Goal: Information Seeking & Learning: Compare options

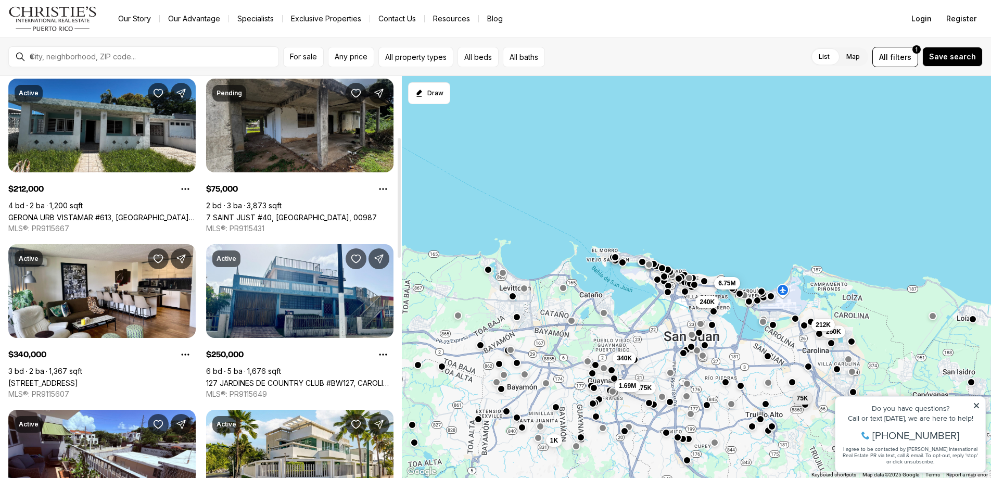
scroll to position [205, 0]
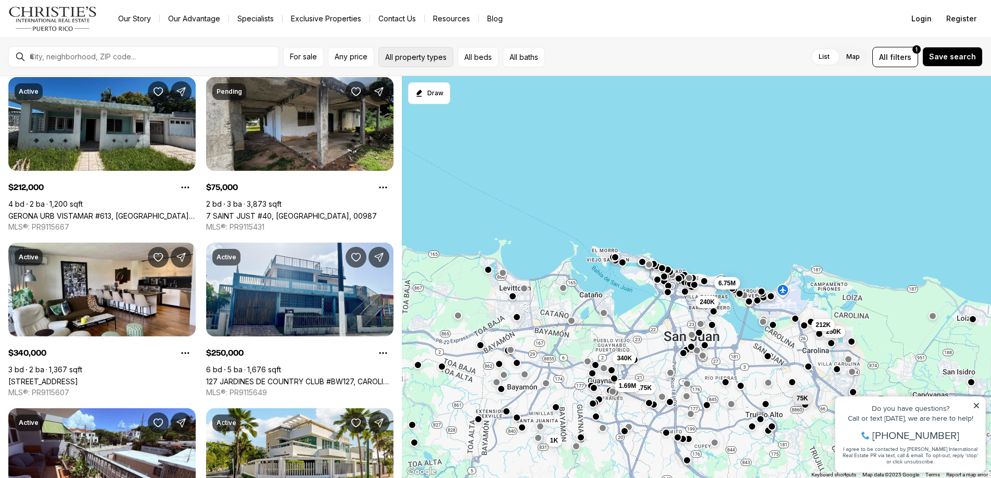
click at [444, 61] on button "All property types" at bounding box center [415, 57] width 75 height 20
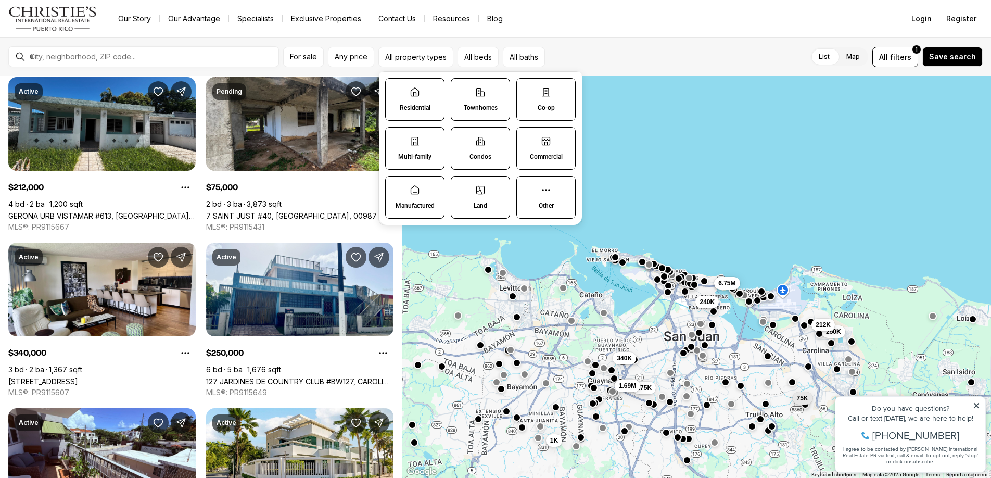
click at [416, 97] on label "Residential" at bounding box center [414, 99] width 59 height 43
click at [396, 89] on button "Residential" at bounding box center [391, 84] width 10 height 10
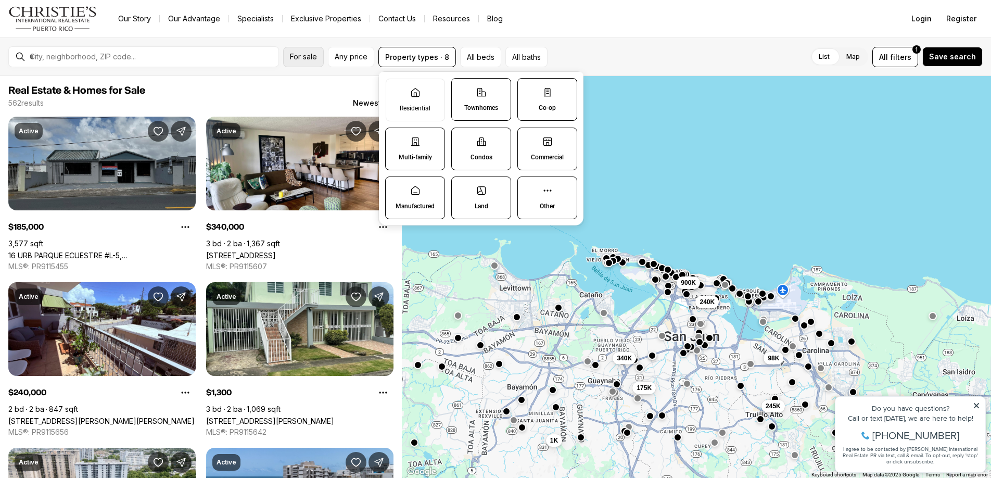
click at [296, 62] on button "For sale" at bounding box center [303, 57] width 41 height 20
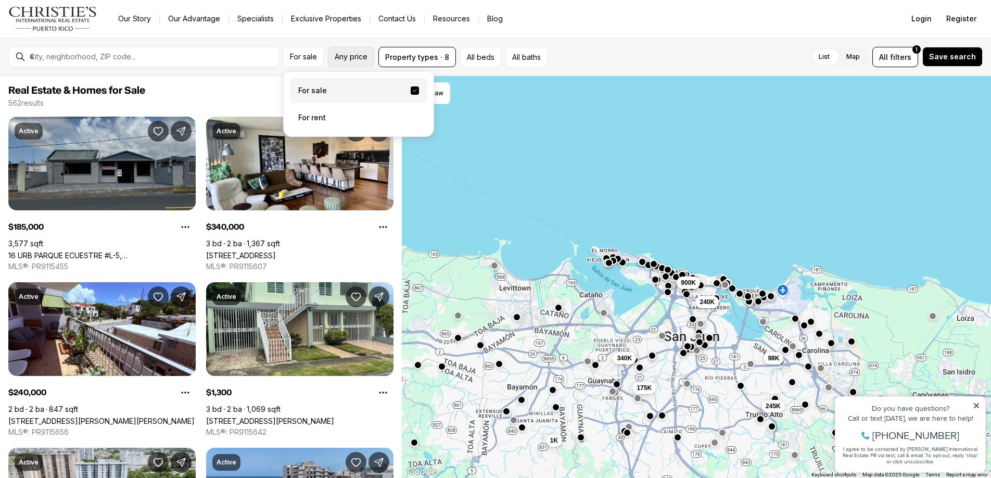
click at [357, 50] on button "Any price" at bounding box center [351, 57] width 46 height 20
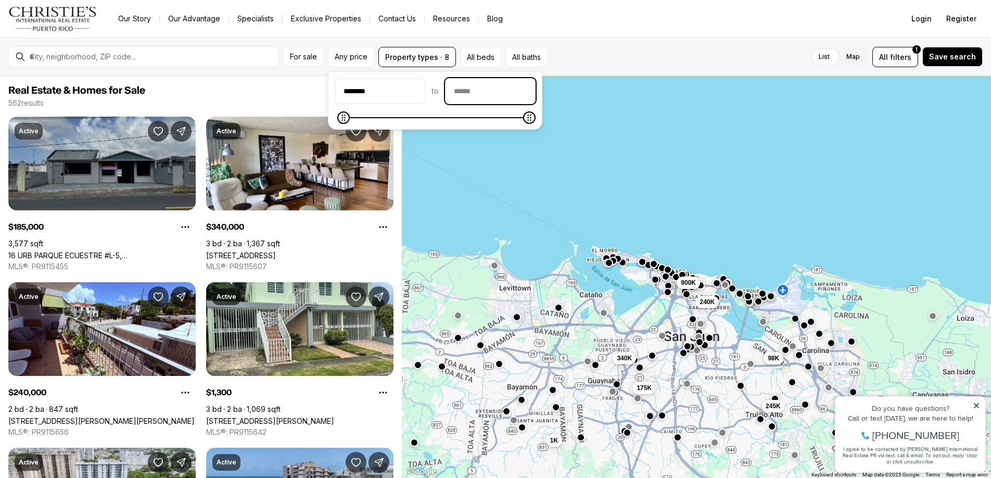
click at [470, 101] on input "priceMax" at bounding box center [491, 91] width 90 height 25
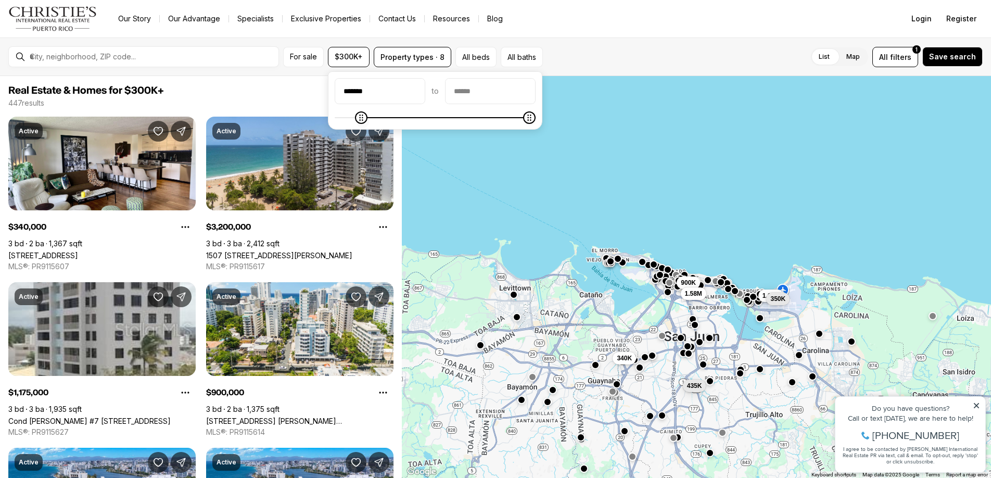
type input "*******"
click at [340, 122] on icon "Minimum" at bounding box center [344, 117] width 8 height 8
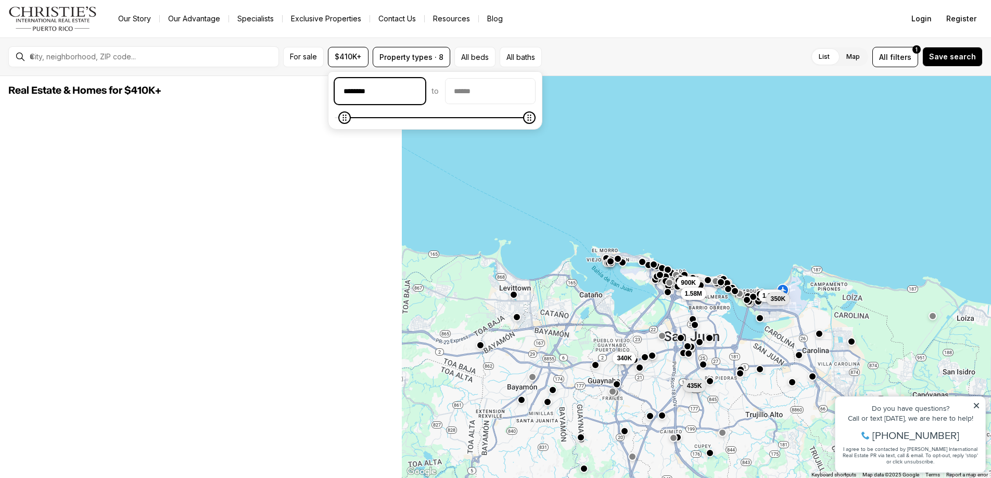
click at [358, 93] on input "********" at bounding box center [380, 91] width 90 height 25
type input "******"
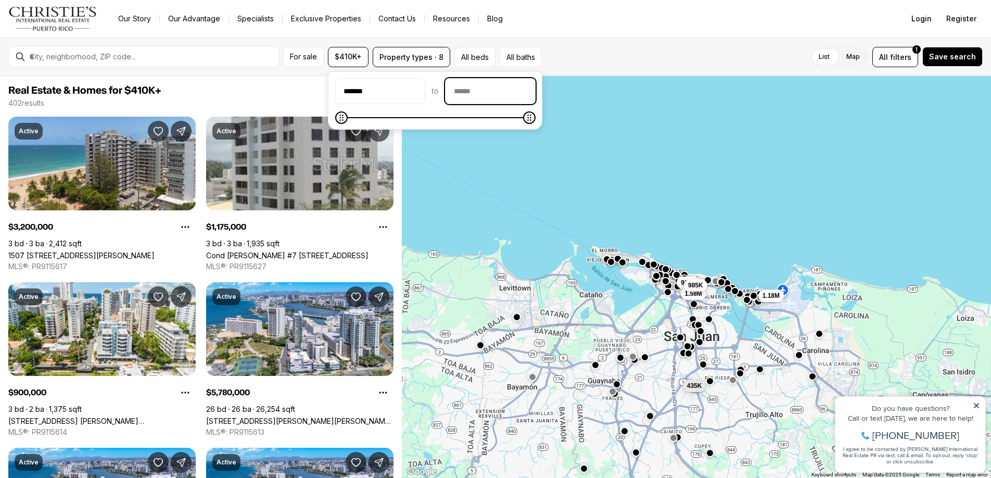
click at [471, 87] on input "priceMax" at bounding box center [491, 91] width 90 height 25
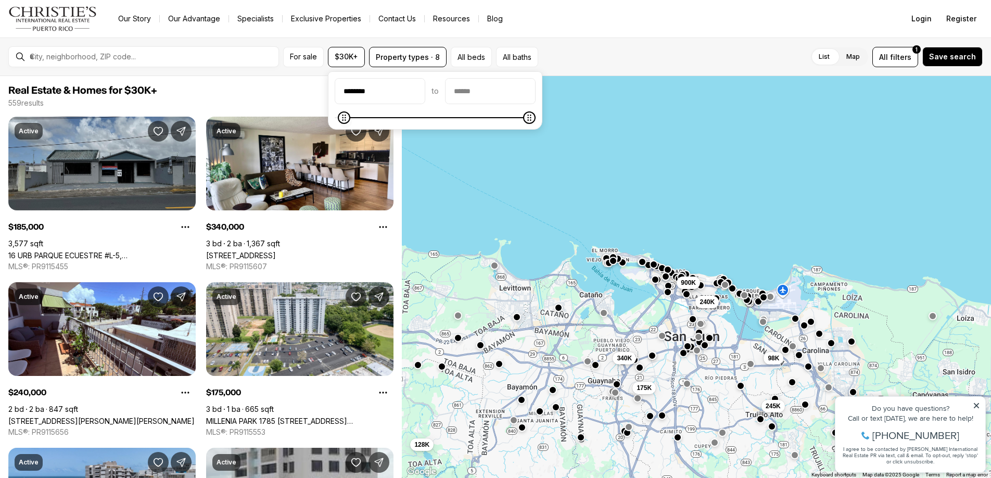
click at [340, 119] on icon "Minimum" at bounding box center [344, 117] width 8 height 8
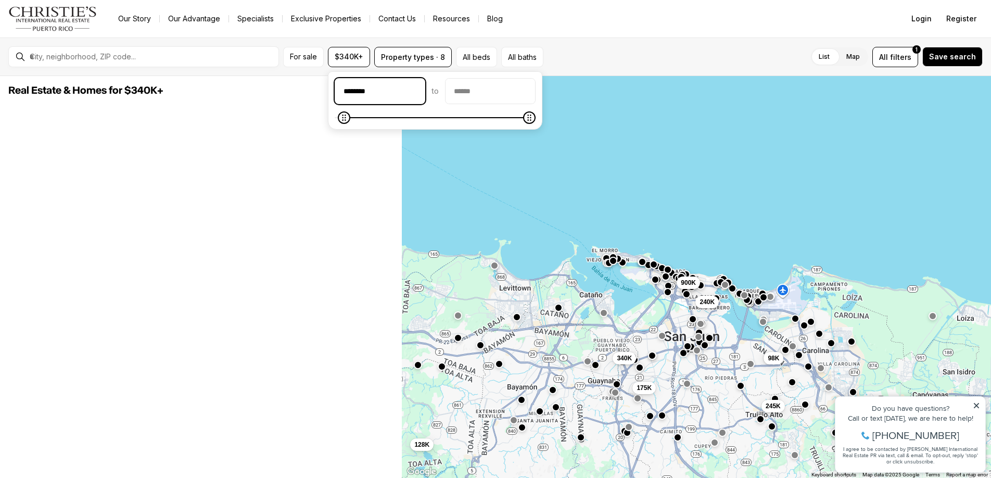
click at [356, 92] on input "********" at bounding box center [380, 91] width 90 height 25
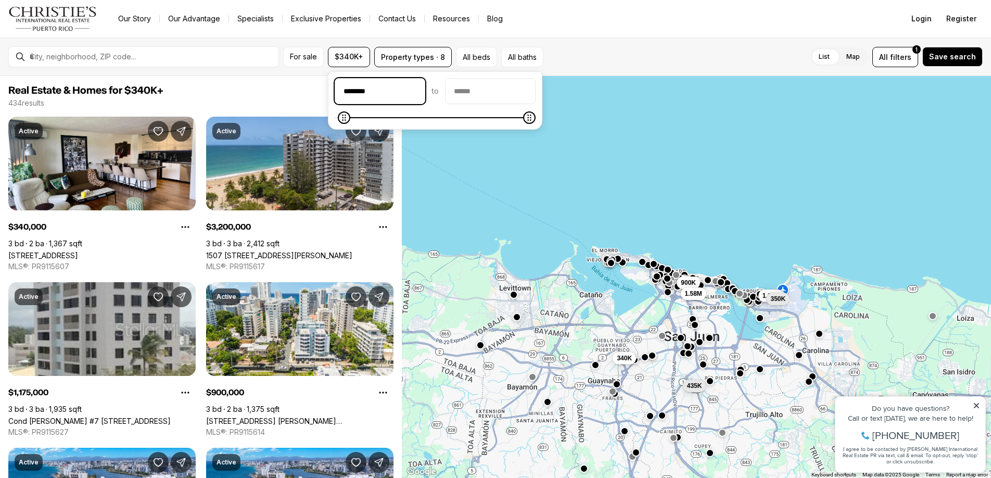
type input "********"
click at [479, 98] on input "priceMax" at bounding box center [491, 91] width 90 height 25
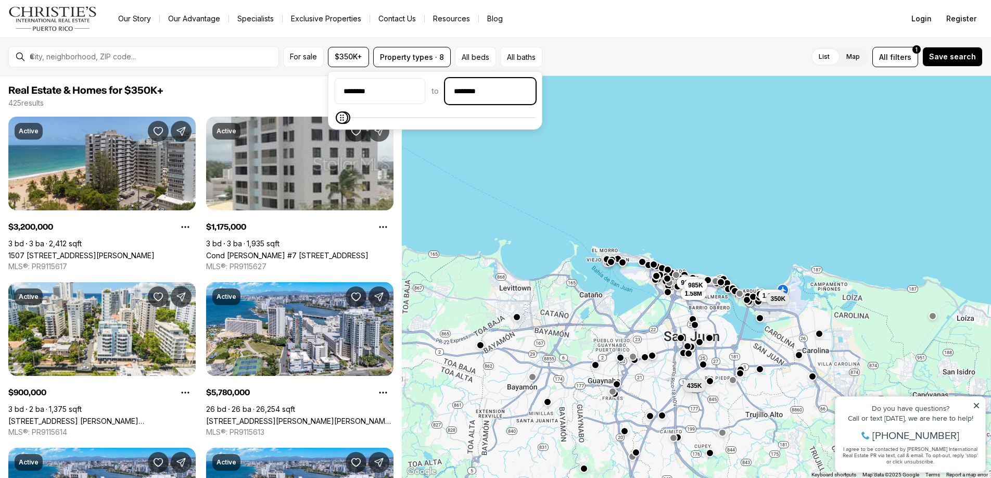
type input "**********"
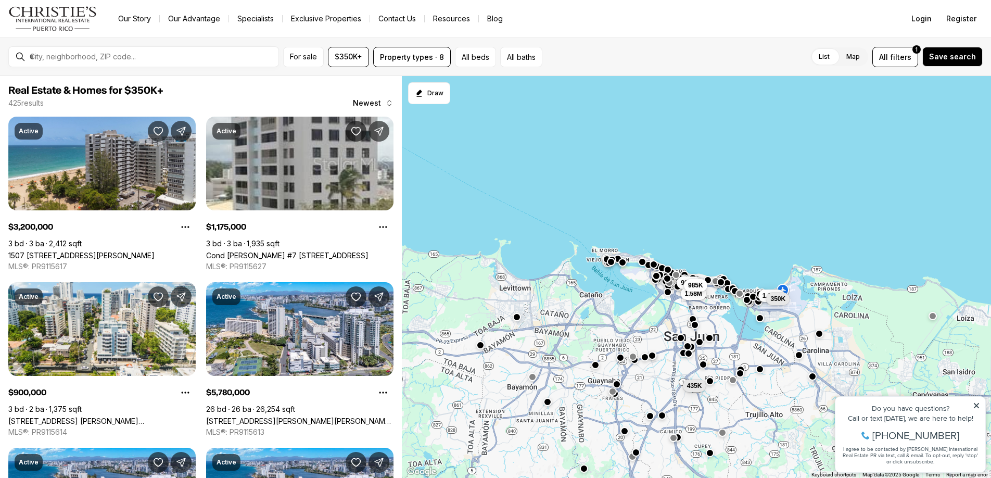
click at [522, 130] on div "435K 900K 1.58M 985K 1.18M 350K" at bounding box center [696, 277] width 589 height 402
click at [426, 56] on button "Property types · 8" at bounding box center [412, 57] width 78 height 20
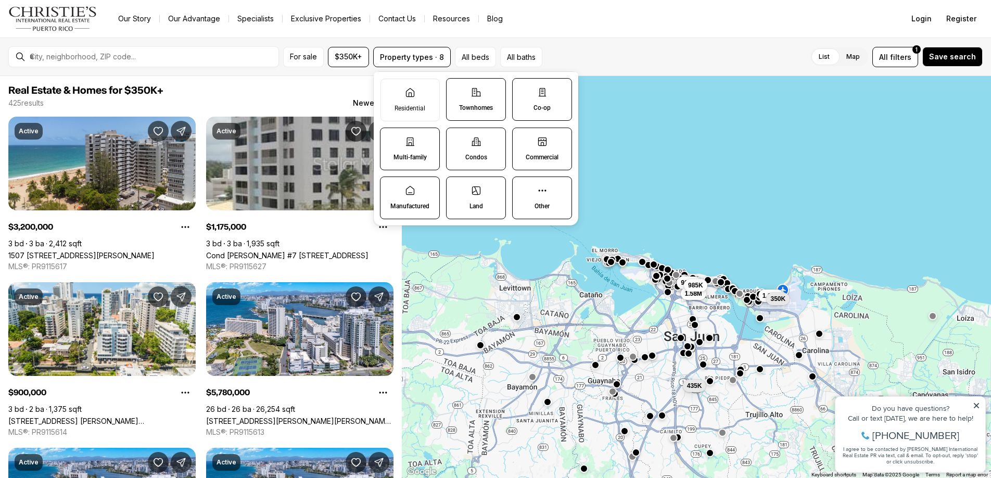
click at [566, 40] on div "For sale $350K+ Property types · 8 All beds All baths List Map List Map All fil…" at bounding box center [495, 56] width 991 height 39
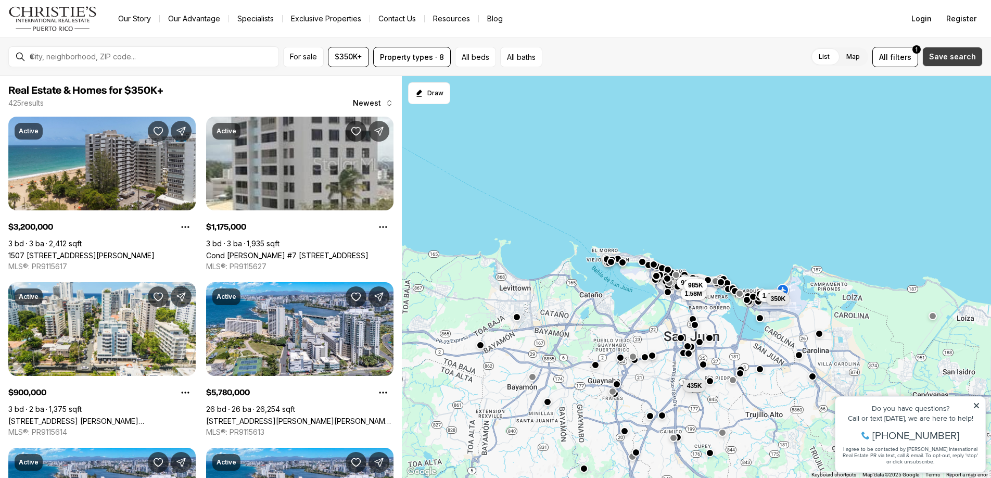
click at [965, 53] on span "Save search" at bounding box center [952, 57] width 47 height 8
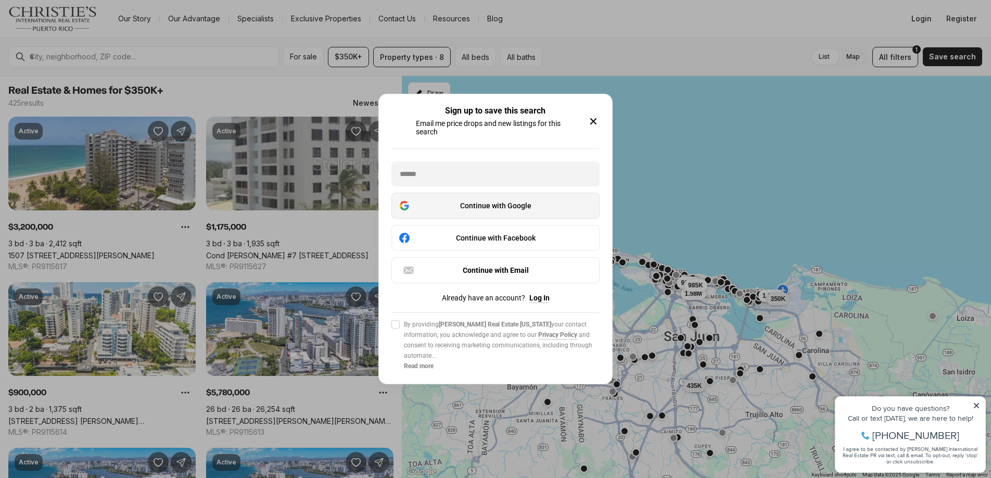
click at [518, 209] on div "Continue with Google" at bounding box center [495, 205] width 195 height 12
click at [507, 209] on div "Continue with Google" at bounding box center [495, 205] width 195 height 12
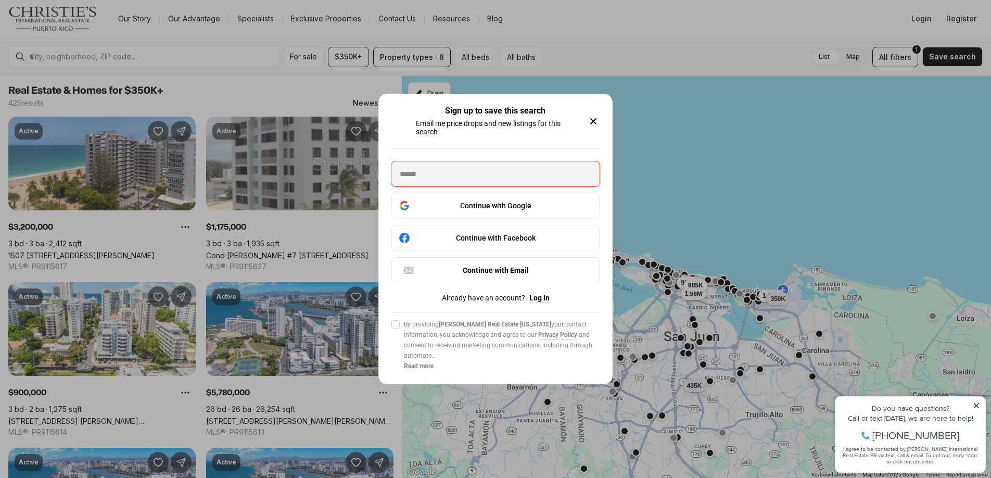
click at [593, 115] on icon "button" at bounding box center [593, 121] width 12 height 12
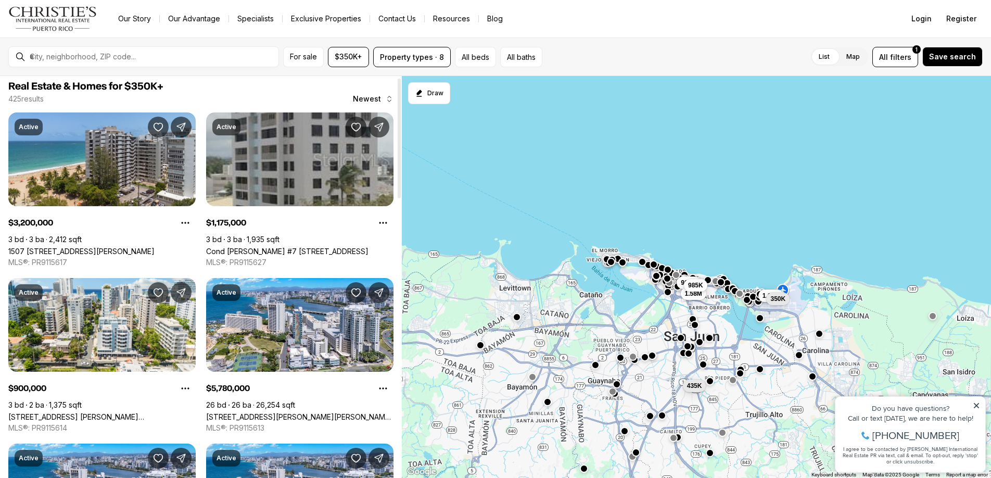
scroll to position [5, 0]
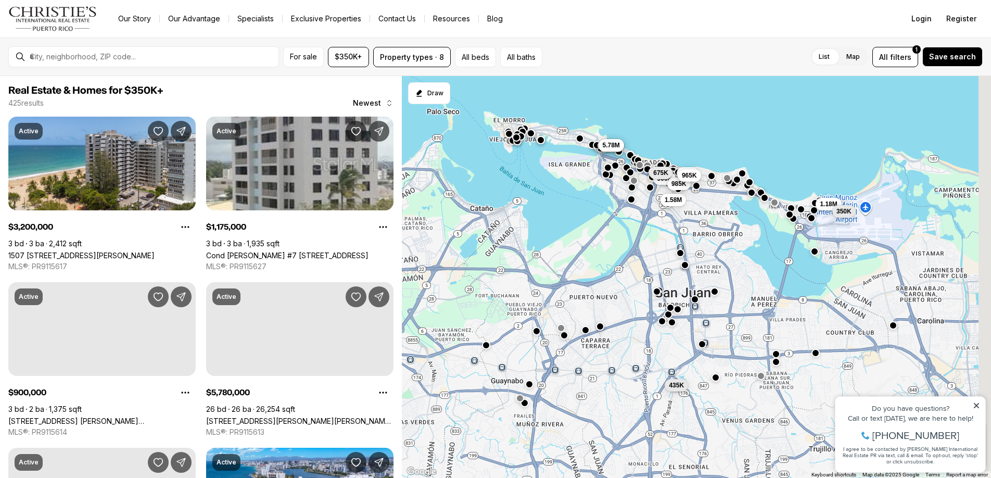
drag, startPoint x: 631, startPoint y: 332, endPoint x: 542, endPoint y: 244, distance: 125.5
click at [542, 244] on div "435K 900K 1.58M 985K 1.18M 3.2M 350K 5.78M 965K 675K 5.78M 5.78M" at bounding box center [696, 277] width 589 height 402
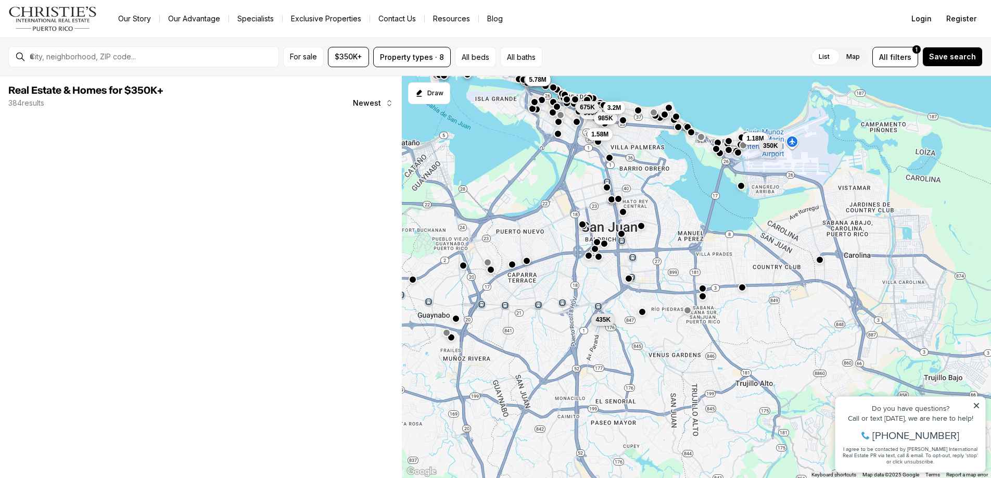
drag, startPoint x: 591, startPoint y: 271, endPoint x: 524, endPoint y: 227, distance: 80.6
click at [524, 226] on div "435K 900K 1.58M 985K 1.18M 3.2M 350K 5.78M 675K 5.78M 5.78M" at bounding box center [696, 277] width 589 height 402
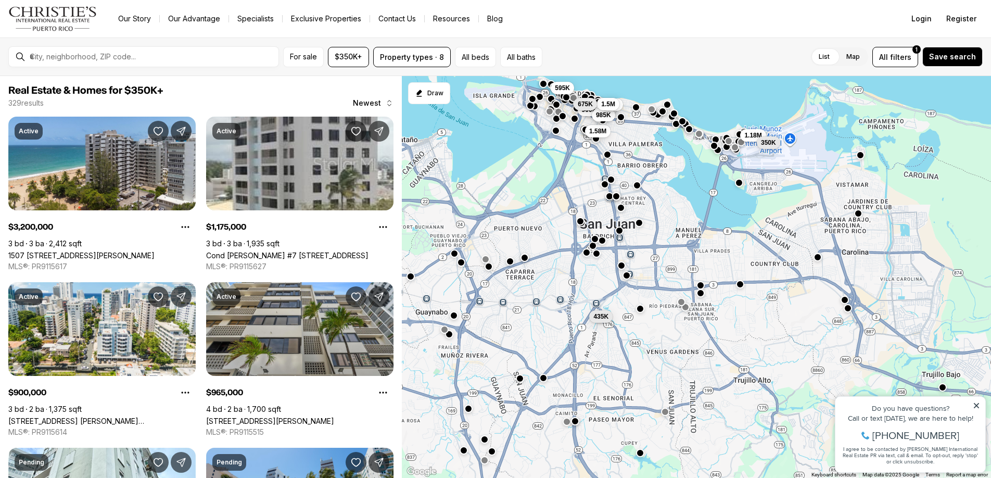
click at [621, 208] on button "button" at bounding box center [621, 207] width 8 height 8
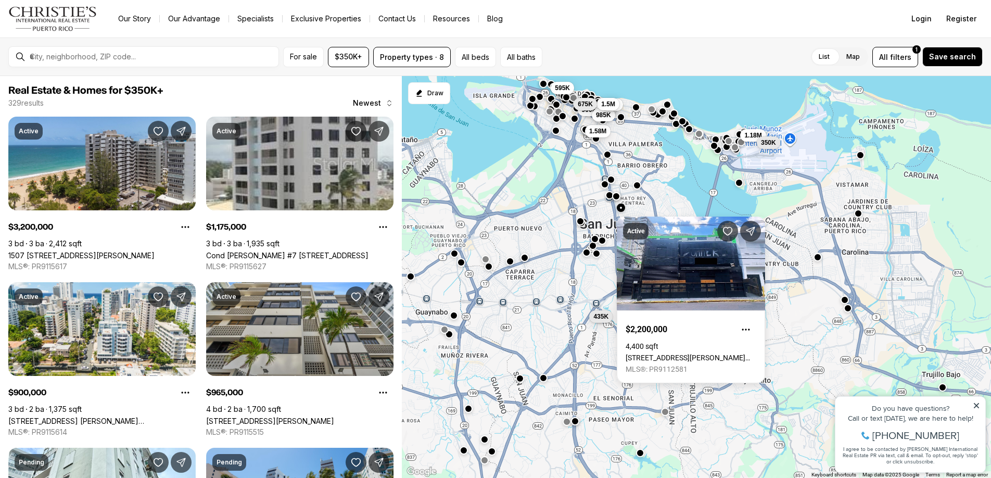
click at [609, 199] on button "button" at bounding box center [609, 195] width 8 height 8
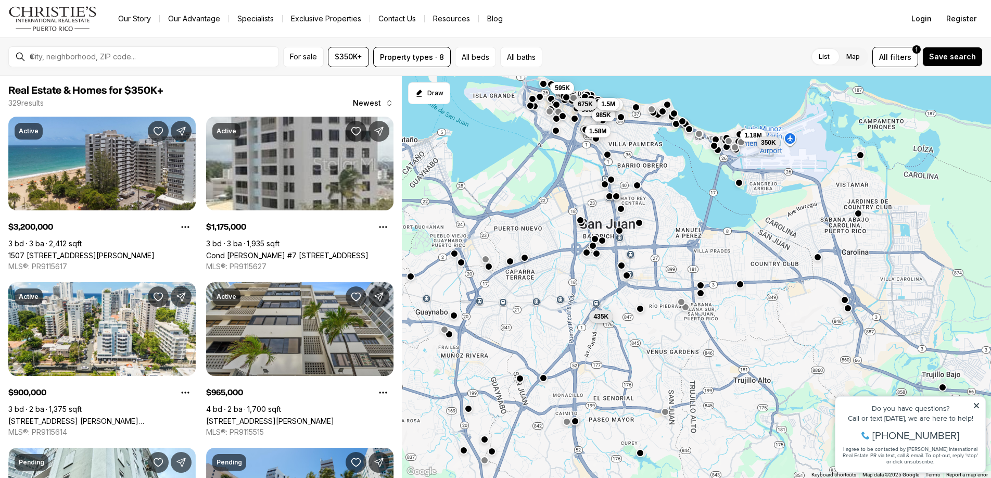
click at [580, 222] on button "button" at bounding box center [580, 220] width 8 height 8
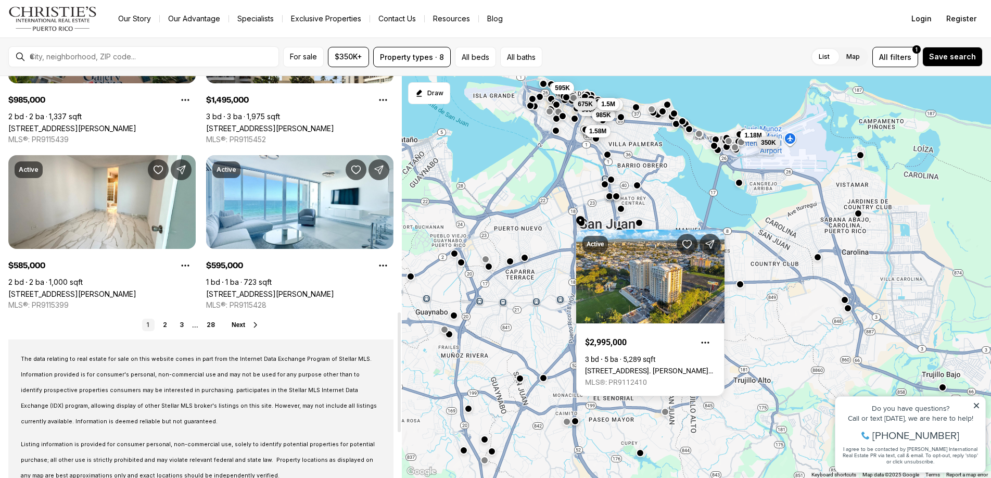
scroll to position [790, 0]
click at [242, 323] on span "Next" at bounding box center [239, 323] width 14 height 7
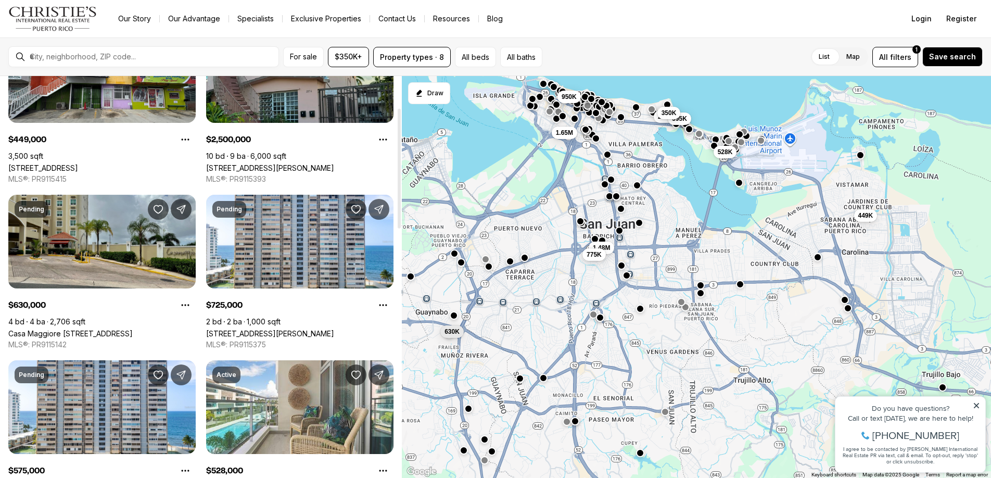
scroll to position [110, 0]
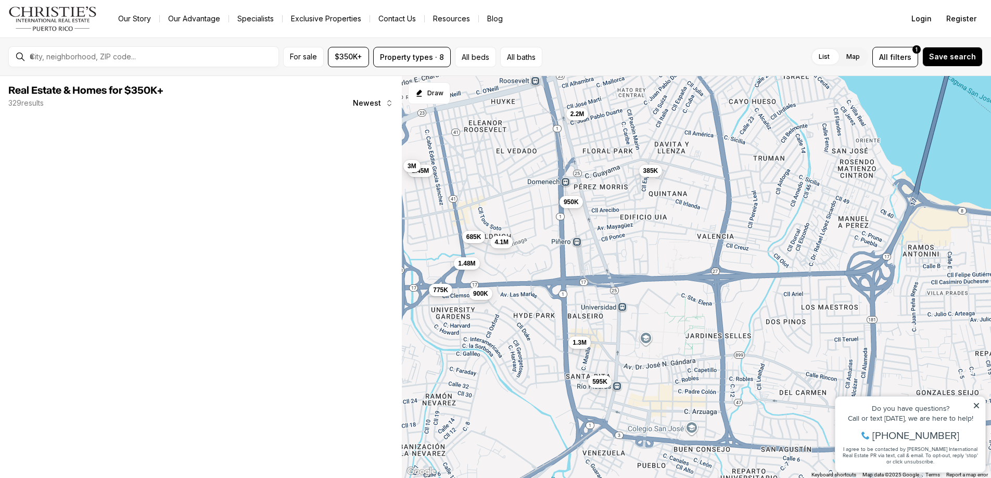
click at [444, 291] on span "775K" at bounding box center [440, 289] width 15 height 8
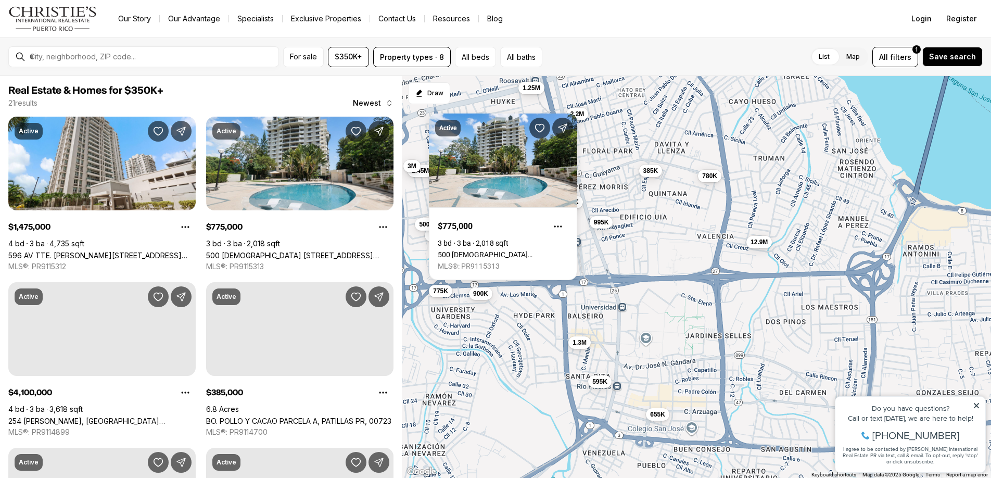
click at [539, 316] on div "1.48M 4.1M 775K 685K 950K 385K 595K 900K 475K 4.5M 1.45M 2.2M 3M 1.3M 995K 4.5M…" at bounding box center [696, 277] width 589 height 402
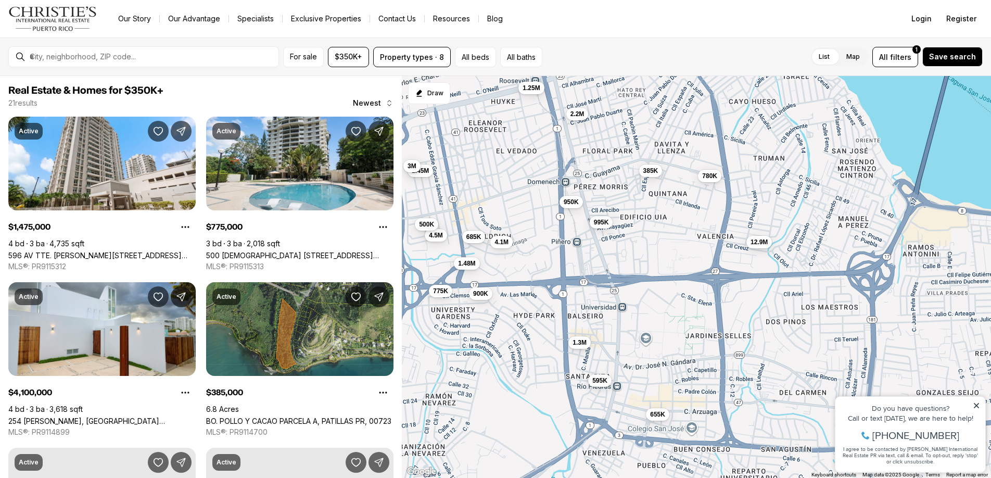
click at [600, 379] on span "595K" at bounding box center [599, 380] width 15 height 8
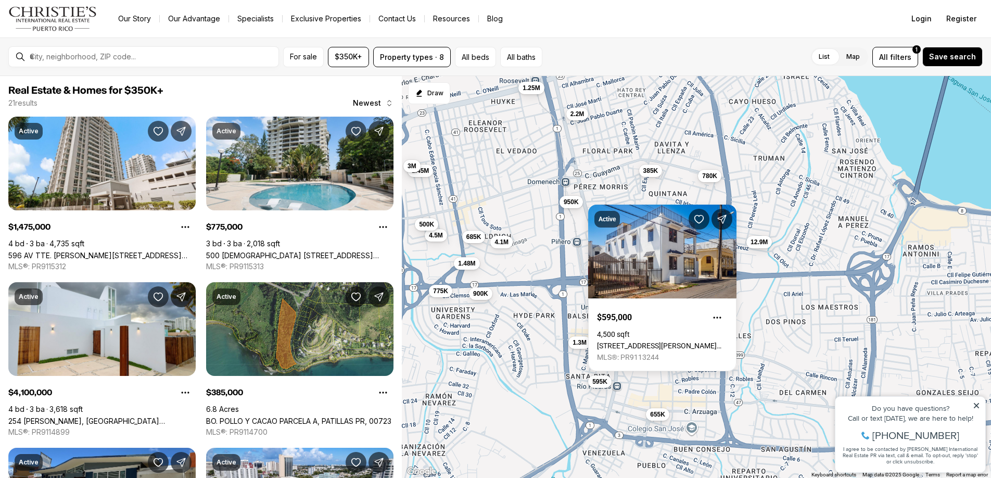
click at [751, 264] on div "1.48M 4.1M 775K 685K 950K 385K 595K 900K 475K 4.5M 1.45M 2.2M 3M 1.3M 995K 4.5M…" at bounding box center [696, 277] width 589 height 402
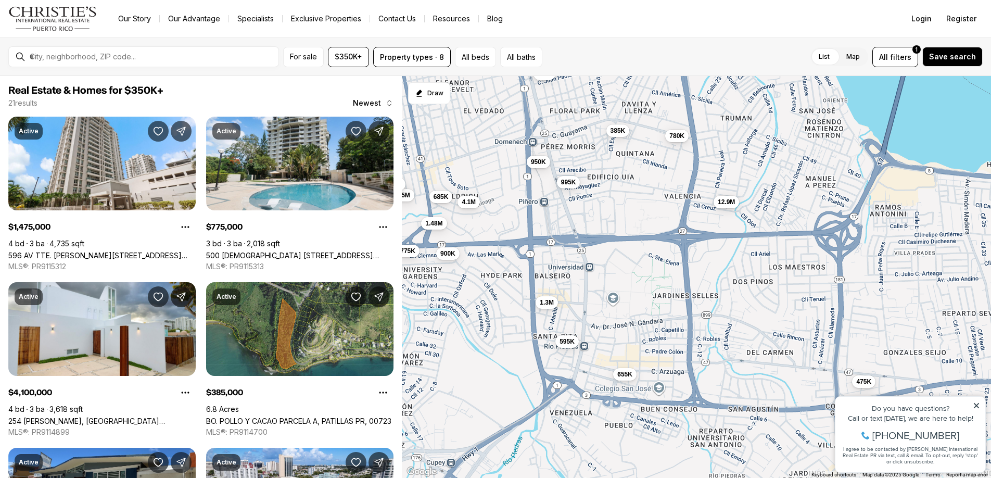
drag, startPoint x: 664, startPoint y: 349, endPoint x: 629, endPoint y: 307, distance: 55.1
click at [629, 307] on div "1.48M 4.1M 775K 685K 950K 385K 595K 900K 475K 4.5M 1.45M 2.2M 3M 1.3M 995K 4.5M…" at bounding box center [696, 277] width 589 height 402
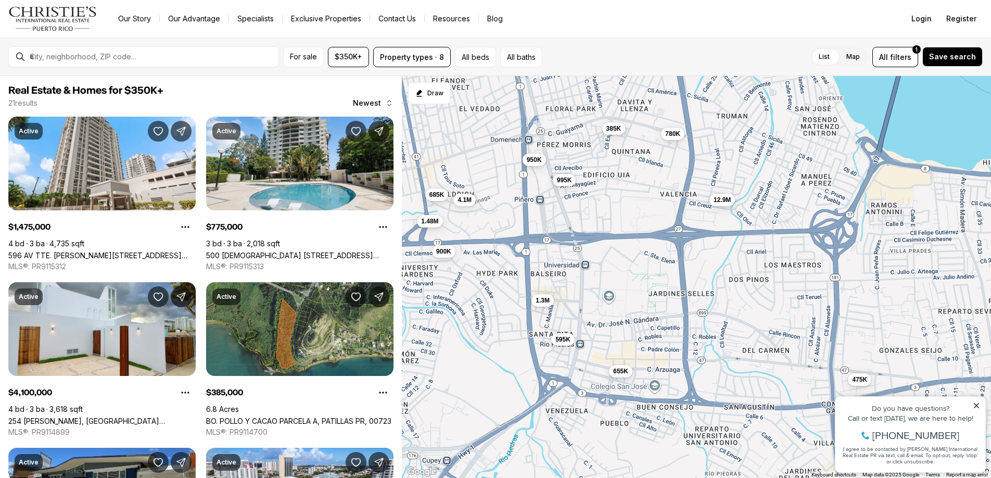
click at [623, 373] on span "655K" at bounding box center [620, 371] width 15 height 8
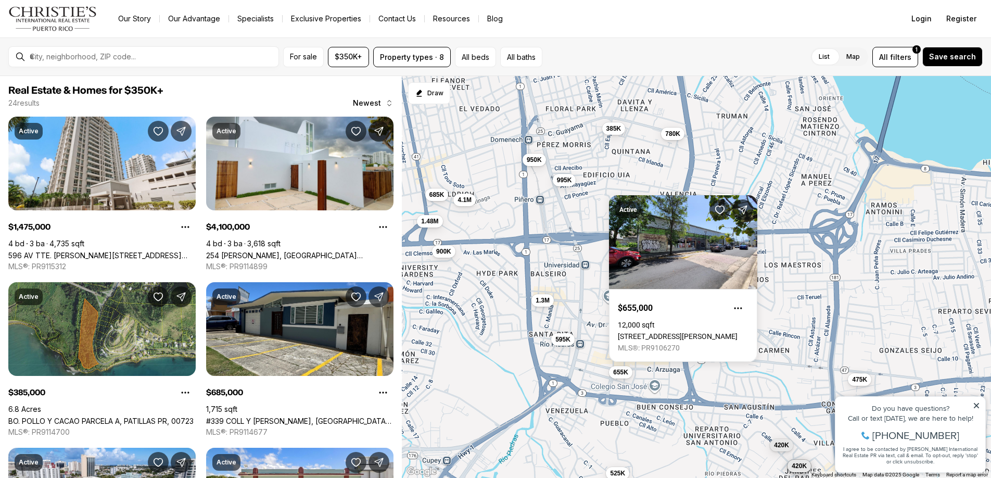
click at [550, 328] on div "1.48M 4.1M 685K 950K 385K 595K 900K 475K 4.5M 1.3M 995K 655K 780K 12.9M 525K 42…" at bounding box center [696, 277] width 589 height 402
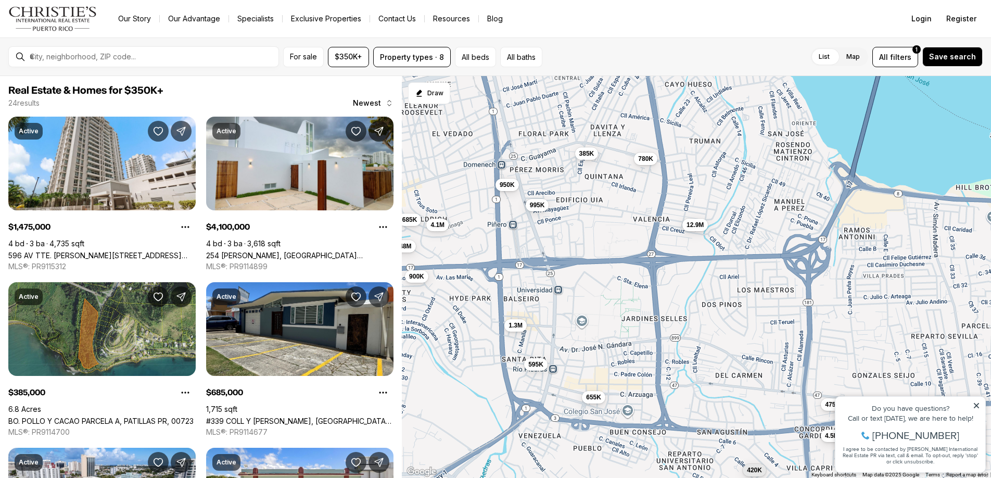
drag, startPoint x: 647, startPoint y: 366, endPoint x: 620, endPoint y: 389, distance: 35.5
click at [620, 389] on div "1.48M 4.1M 685K 950K 385K 595K 900K 475K 4.5M 1.3M 995K 655K 780K 12.9M 525K 42…" at bounding box center [696, 277] width 589 height 402
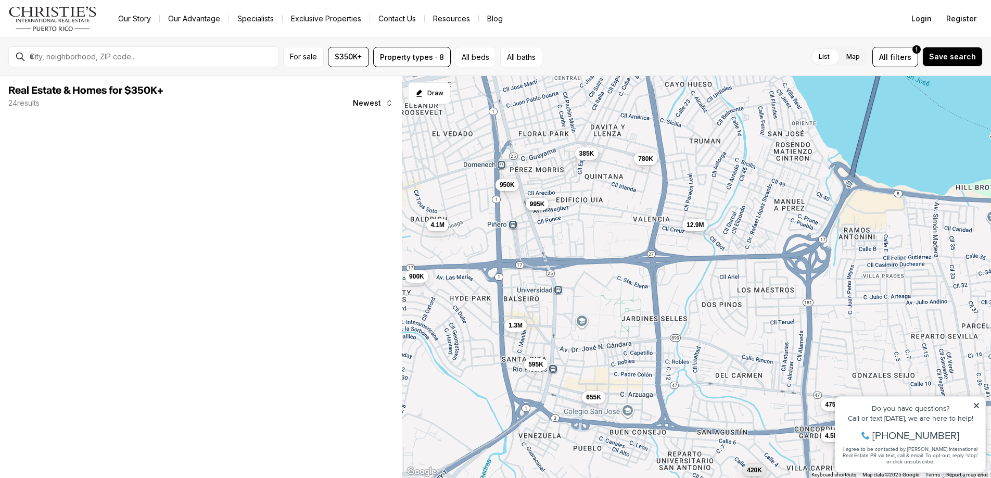
click at [538, 204] on span "995K" at bounding box center [537, 204] width 15 height 8
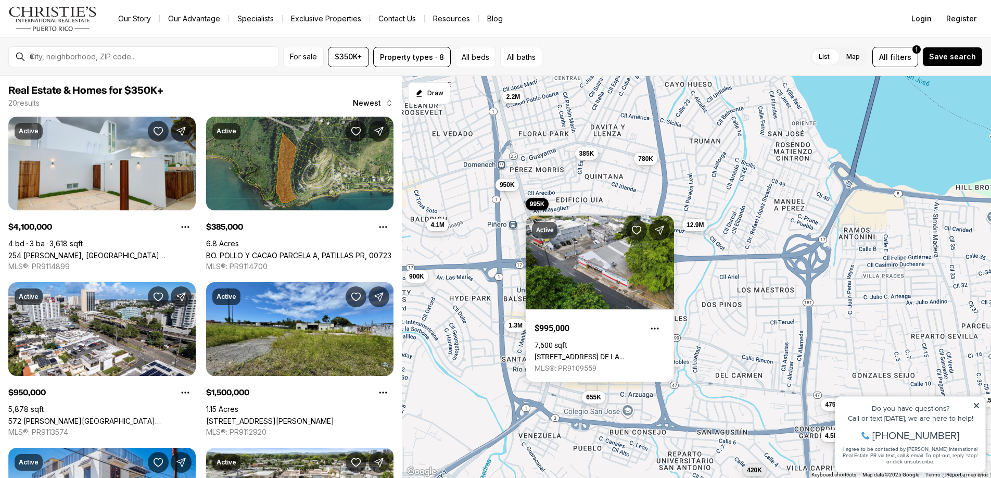
click at [482, 271] on div "4.1M 950K 385K 595K 900K 475K 4.5M 1.3M 995K 655K 780K 12.9M 420K 1.5M 2.2M" at bounding box center [696, 277] width 589 height 402
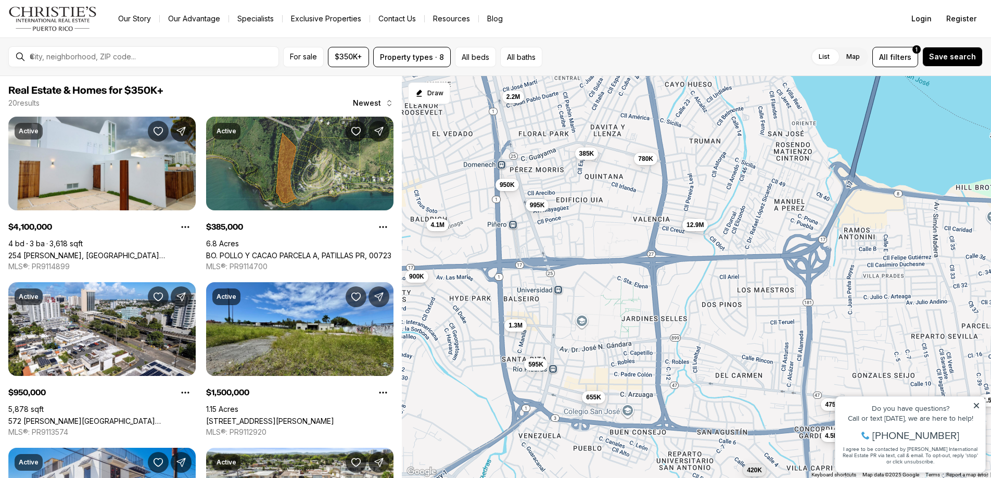
click at [690, 294] on div "4.1M 950K 385K 595K 900K 475K 4.5M 1.3M 995K 655K 780K 12.9M 420K 1.5M 2.2M" at bounding box center [696, 277] width 589 height 402
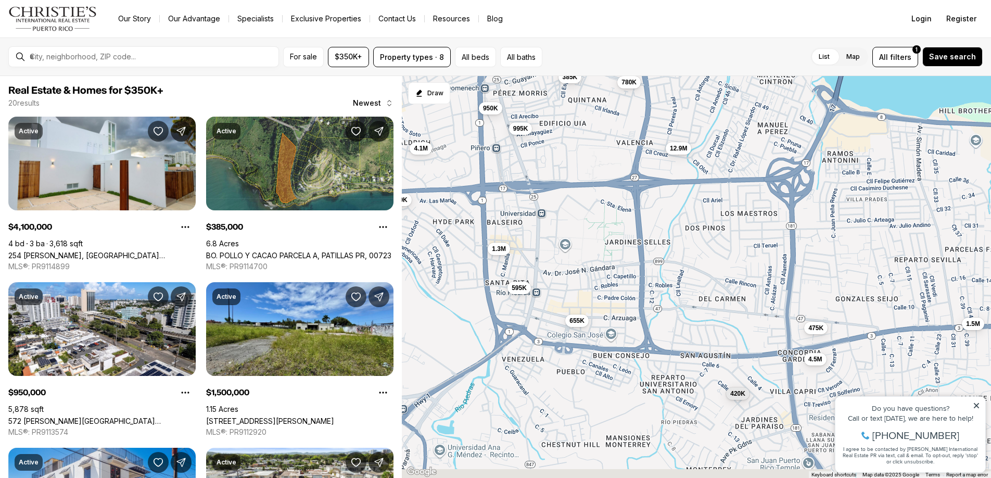
drag, startPoint x: 665, startPoint y: 292, endPoint x: 646, endPoint y: 214, distance: 79.7
click at [646, 214] on div "4.1M 950K 385K 595K 900K 475K 4.5M 1.3M 995K 655K 780K 12.9M 420K 1.5M 2.2M" at bounding box center [696, 277] width 589 height 402
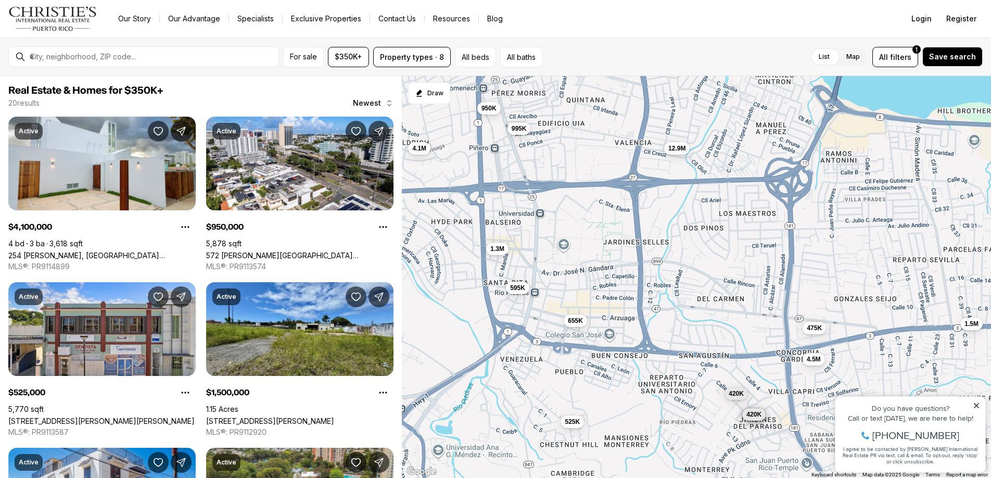
click at [977, 405] on icon at bounding box center [976, 405] width 7 height 7
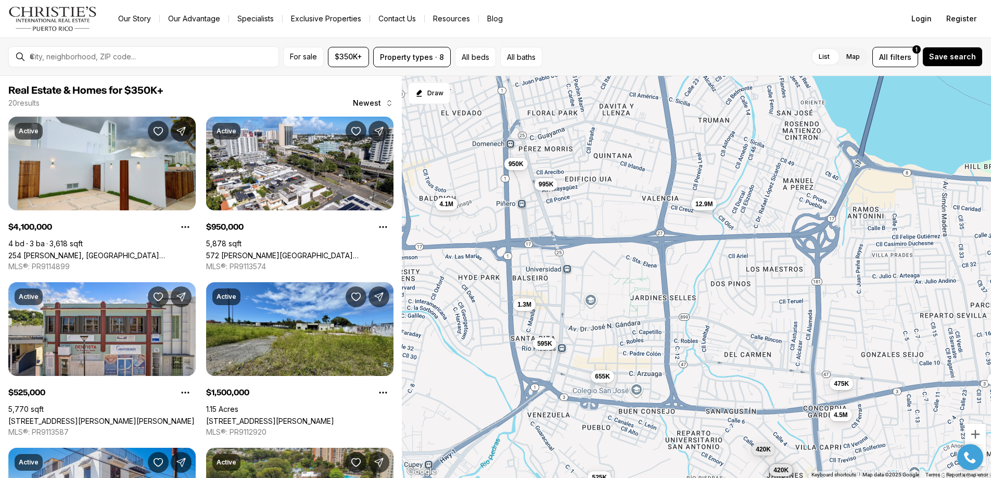
drag, startPoint x: 581, startPoint y: 306, endPoint x: 610, endPoint y: 360, distance: 61.2
click at [610, 361] on div "4.1M 950K 595K 475K 4.5M 1.3M 995K 655K 12.9M 420K 1.5M 525K 420K 420K 420K" at bounding box center [696, 277] width 589 height 402
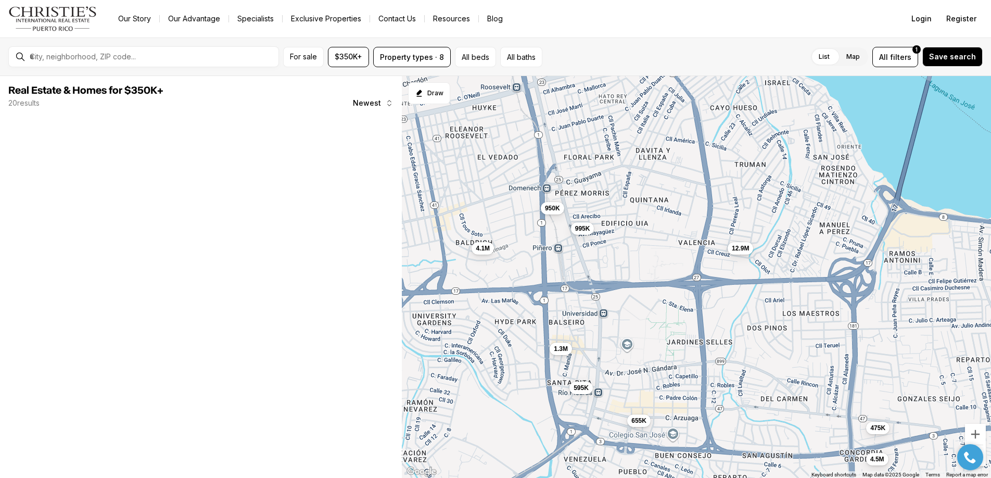
drag, startPoint x: 603, startPoint y: 280, endPoint x: 639, endPoint y: 326, distance: 58.9
click at [639, 326] on div "4.1M 950K 595K 475K 4.5M 1.3M 995K 655K 12.9M 420K 1.5M 525K 420K 420K 420K" at bounding box center [696, 277] width 589 height 402
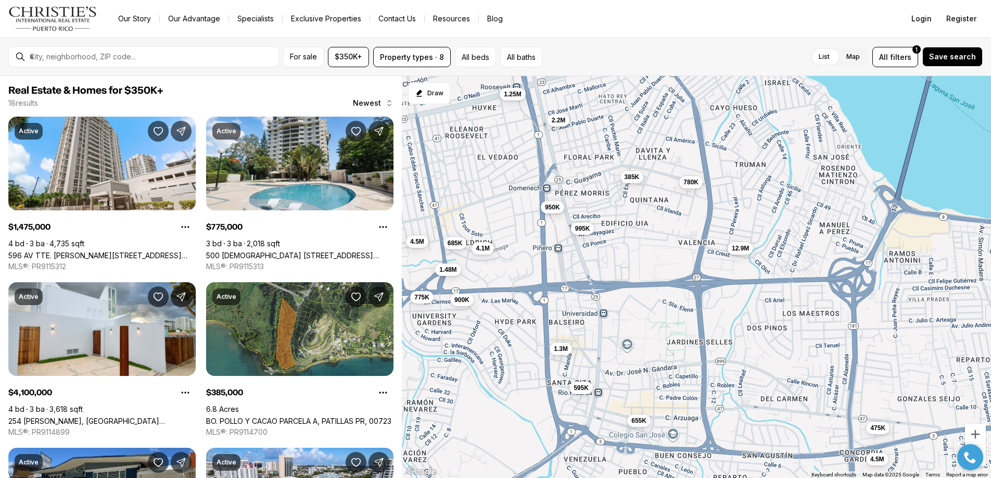
click at [557, 210] on span "950K" at bounding box center [552, 206] width 15 height 8
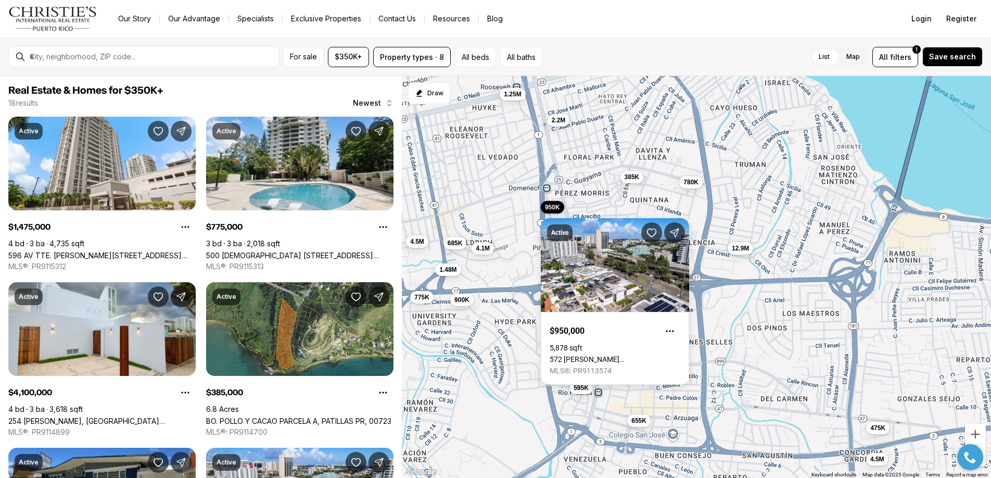
click at [513, 228] on div "4.1M 950K 595K 475K 4.5M 1.3M 995K 655K 12.9M 385K 685K 900K 780K 1.48M 775K 2.…" at bounding box center [696, 277] width 589 height 402
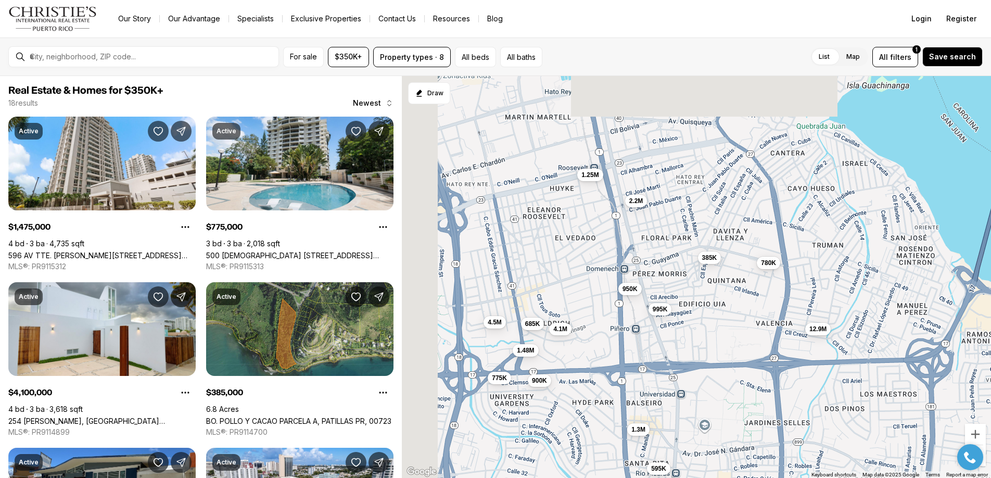
drag, startPoint x: 497, startPoint y: 207, endPoint x: 582, endPoint y: 288, distance: 118.5
click at [582, 288] on div "4.1M 950K 595K 475K 4.5M 1.3M 995K 655K 12.9M 385K 685K 900K 780K 1.48M 775K 2.…" at bounding box center [696, 277] width 589 height 402
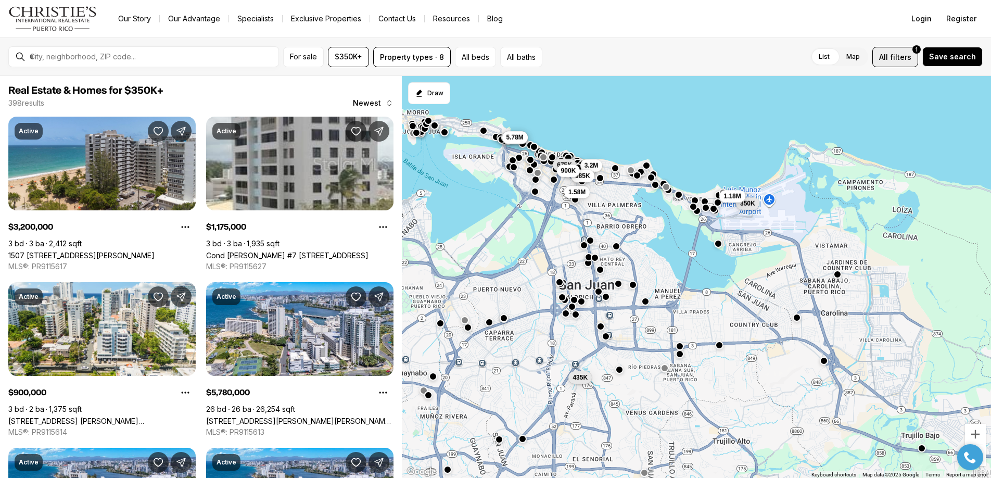
click at [898, 58] on span "filters" at bounding box center [900, 57] width 21 height 11
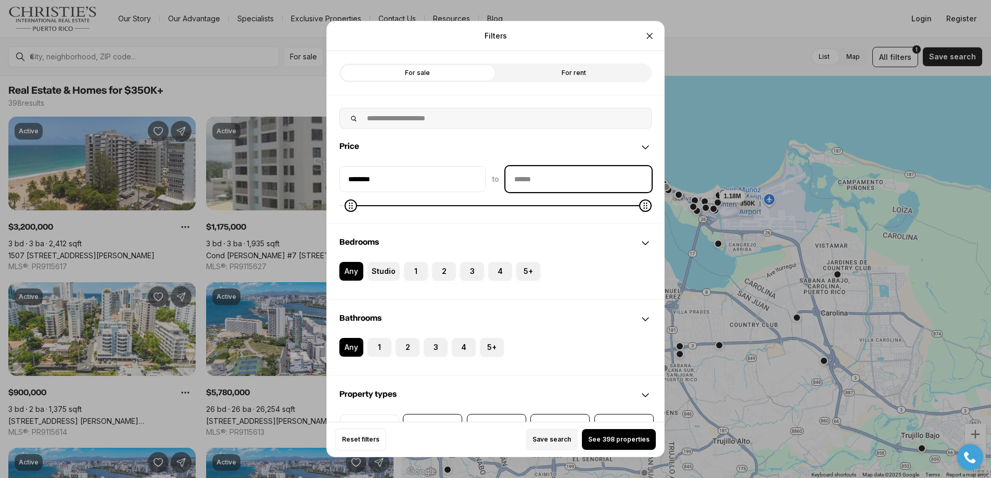
click at [552, 170] on input "priceMax" at bounding box center [578, 179] width 145 height 25
click at [352, 201] on icon "Minimum" at bounding box center [356, 205] width 8 height 8
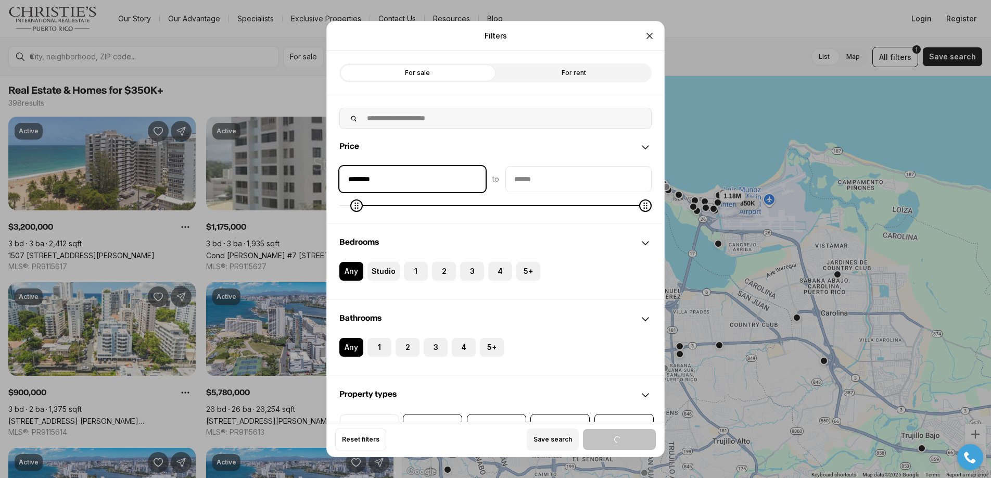
click at [360, 181] on input "********" at bounding box center [412, 179] width 145 height 25
type input "*******"
type input "********"
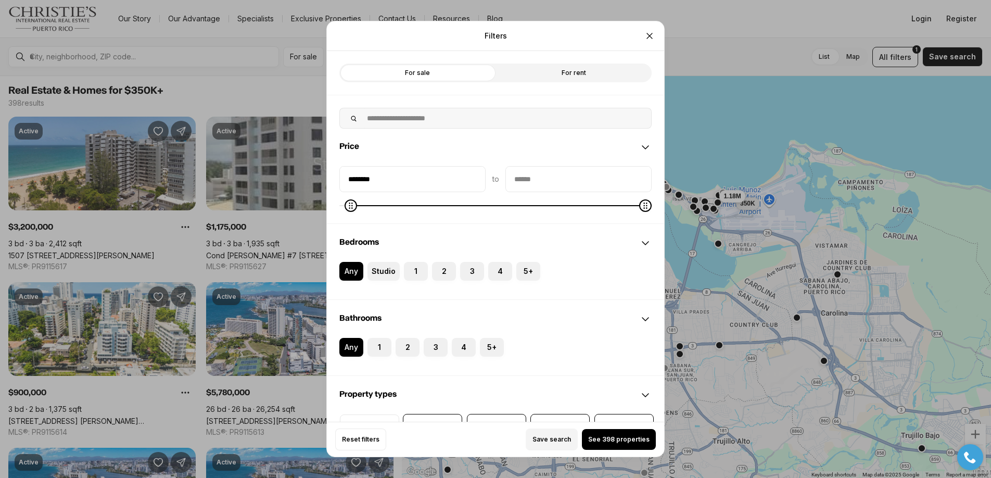
click at [559, 195] on div "******** to" at bounding box center [495, 188] width 312 height 45
click at [536, 177] on input "priceMax" at bounding box center [578, 179] width 145 height 25
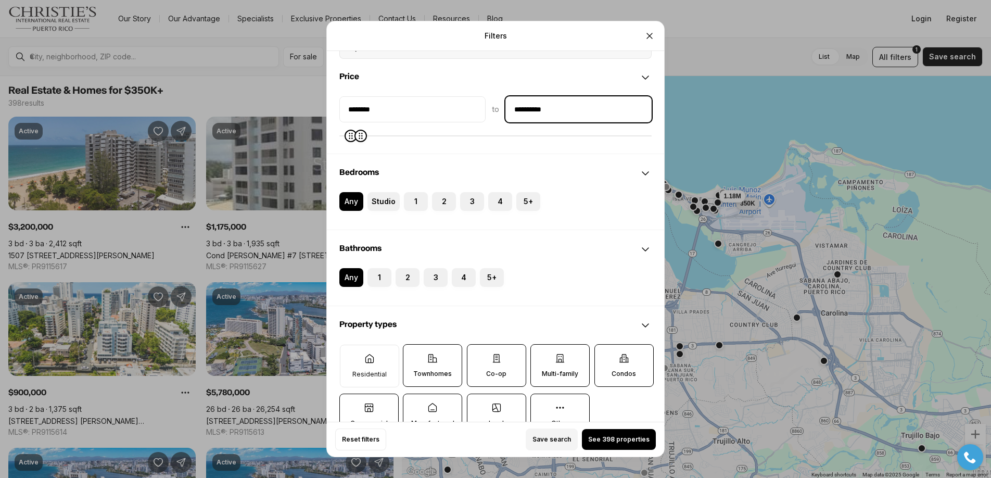
scroll to position [80, 0]
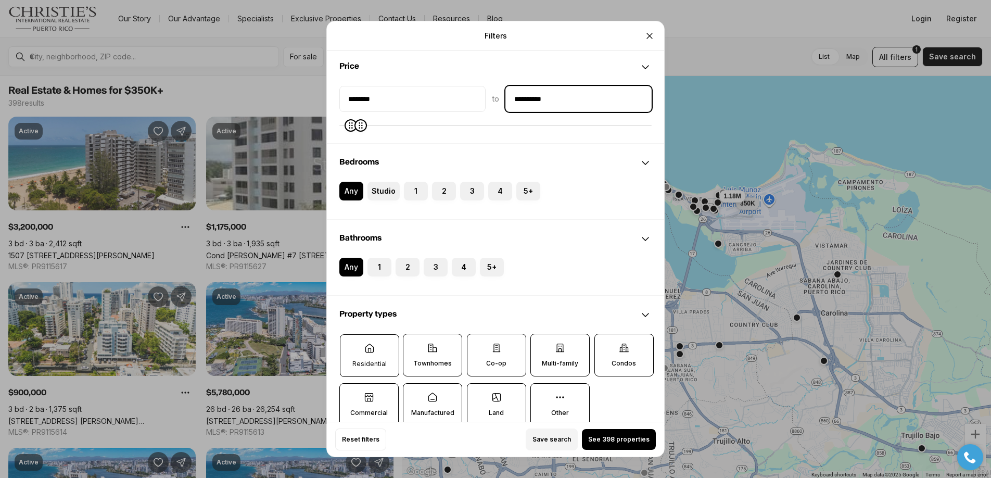
type input "**********"
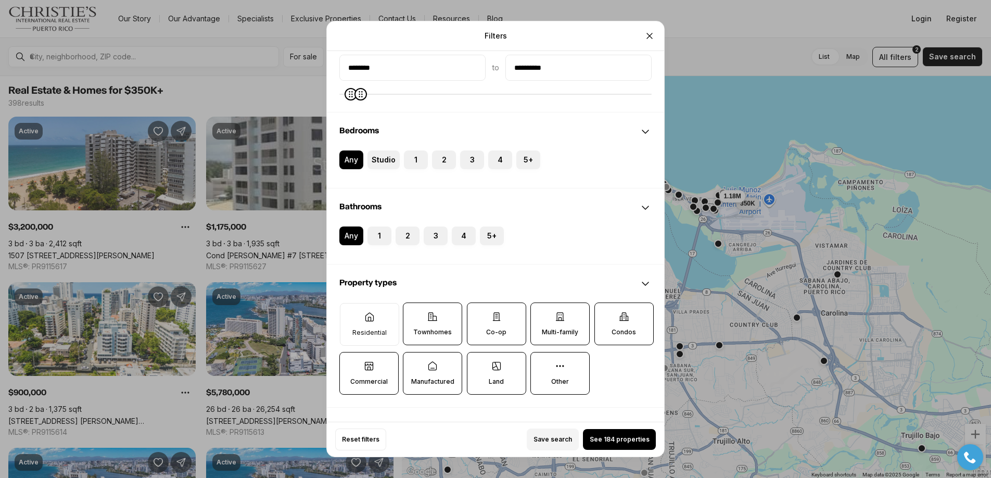
scroll to position [115, 0]
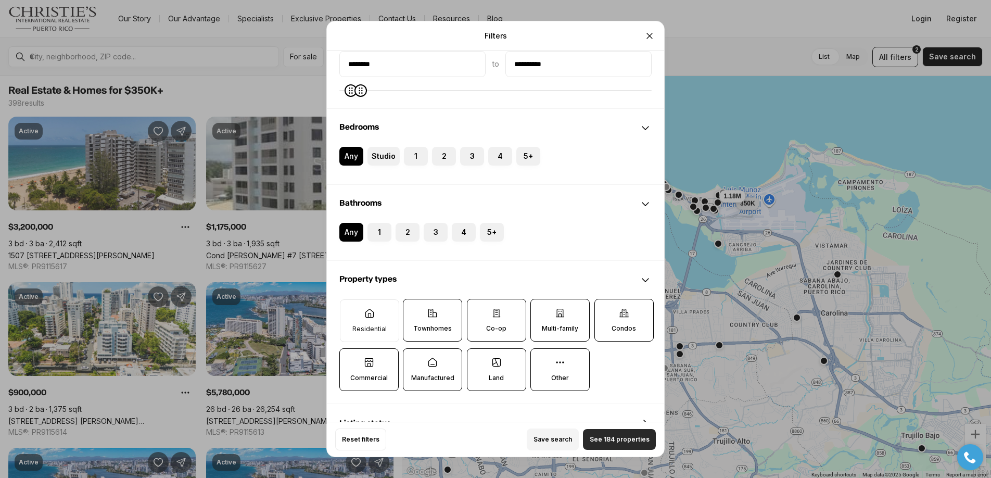
click at [614, 435] on span "See 184 properties" at bounding box center [620, 439] width 60 height 8
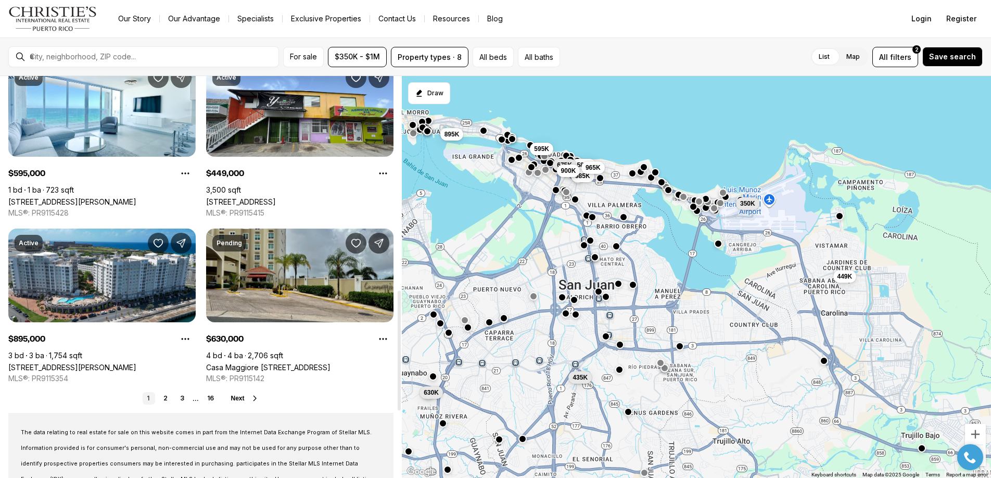
scroll to position [741, 0]
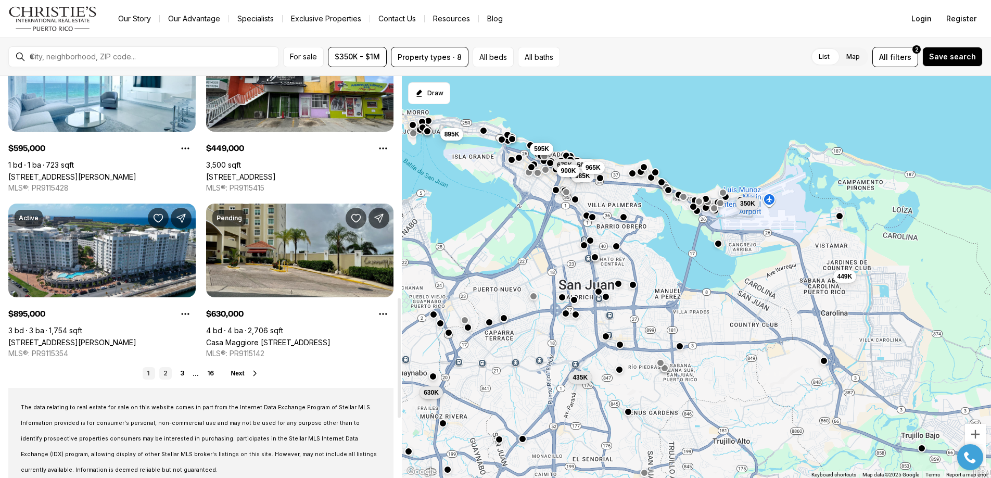
click at [168, 372] on link "2" at bounding box center [165, 373] width 12 height 12
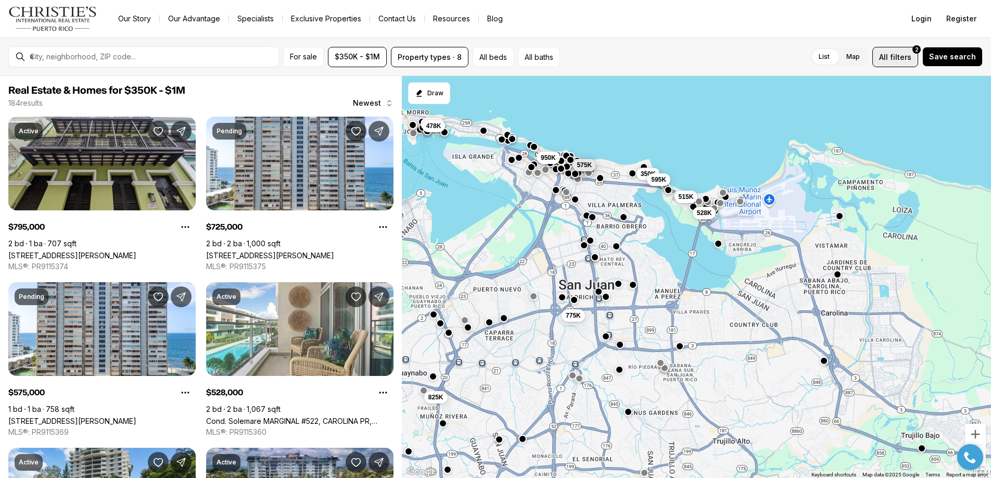
click at [902, 61] on span "filters" at bounding box center [900, 57] width 21 height 11
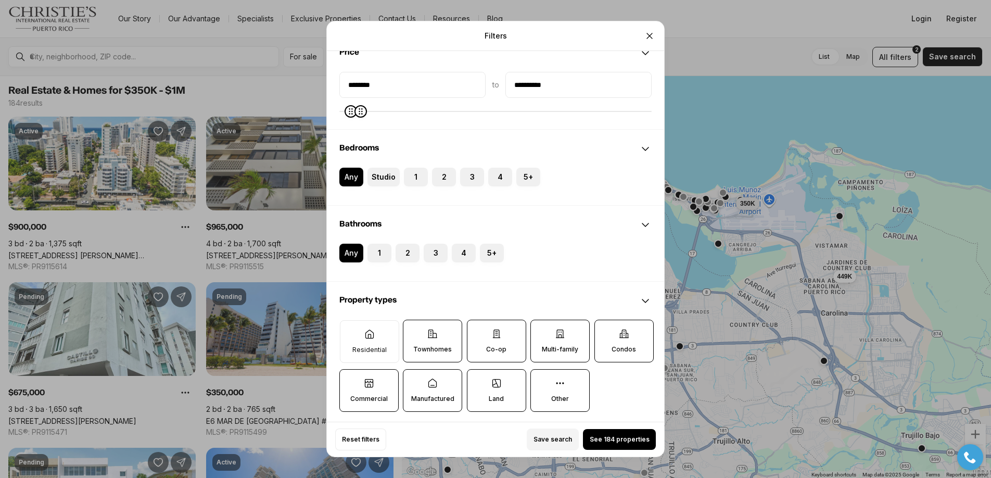
scroll to position [96, 0]
click at [365, 342] on label "Residential" at bounding box center [369, 340] width 59 height 43
click at [351, 329] on button "Residential" at bounding box center [345, 324] width 10 height 10
click at [379, 336] on label "Residential" at bounding box center [368, 339] width 59 height 43
click at [350, 329] on button "Residential" at bounding box center [345, 324] width 10 height 10
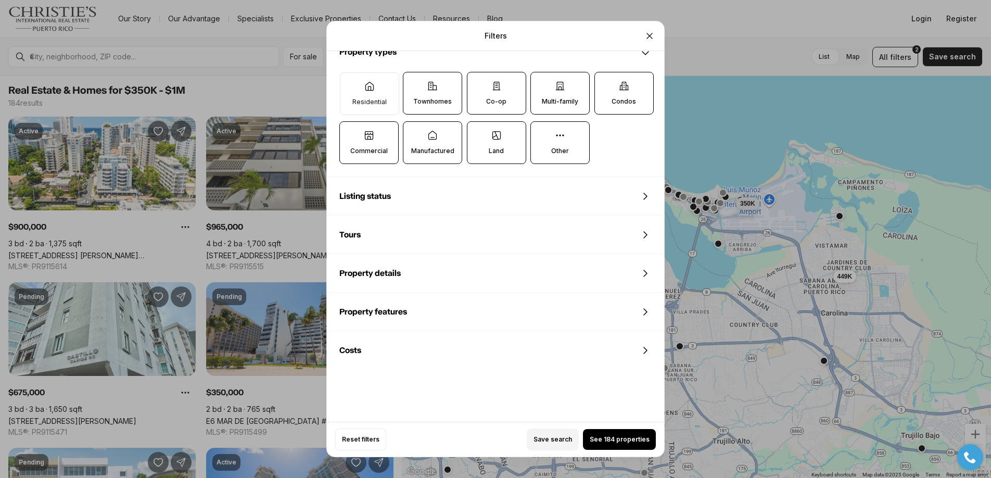
scroll to position [354, 0]
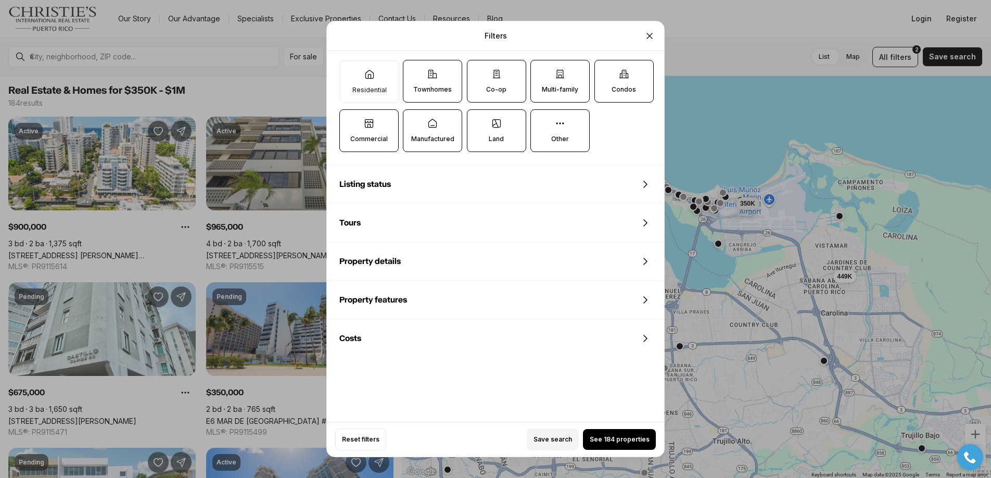
click at [645, 188] on icon at bounding box center [645, 184] width 12 height 12
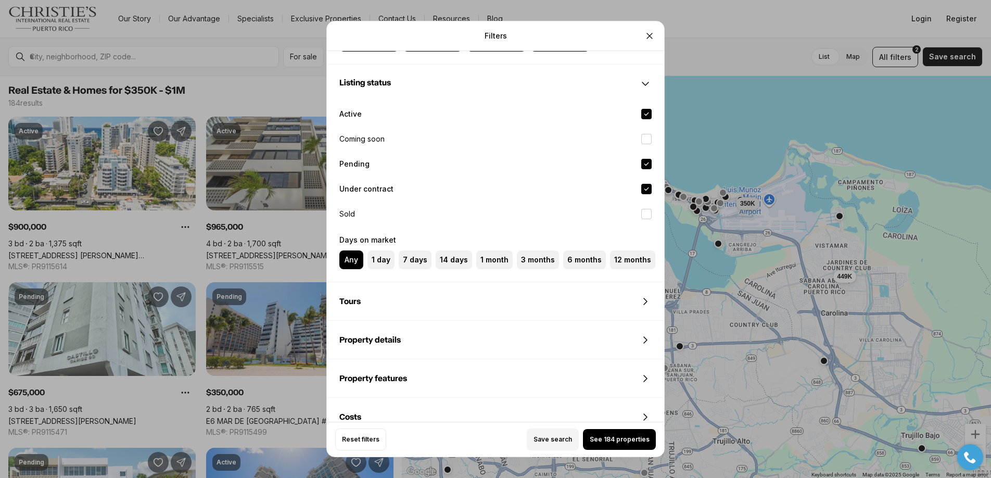
scroll to position [468, 0]
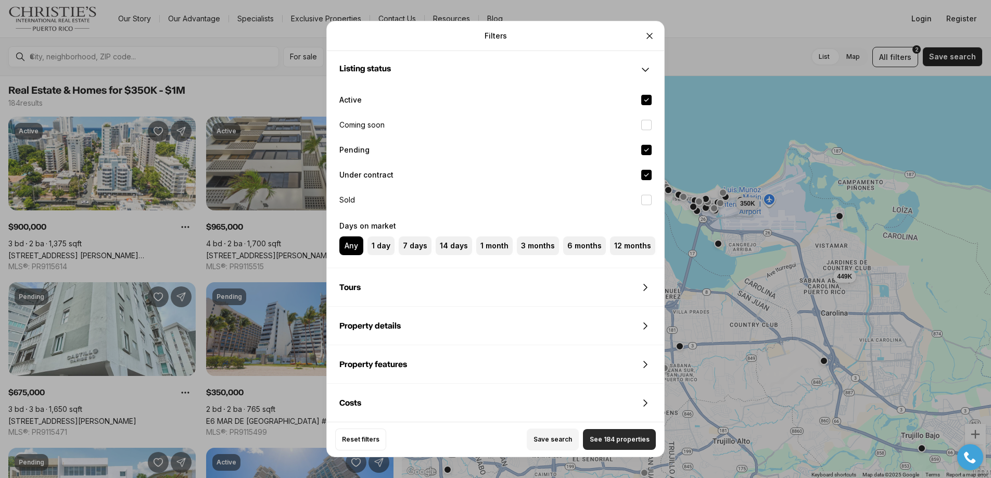
click at [625, 439] on span "See 184 properties" at bounding box center [620, 439] width 60 height 8
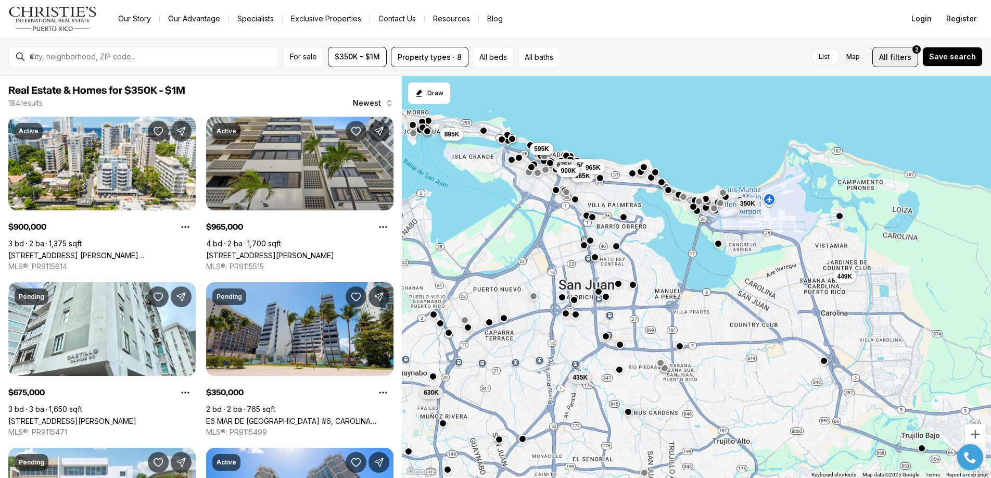
click at [899, 55] on span "filters" at bounding box center [900, 57] width 21 height 11
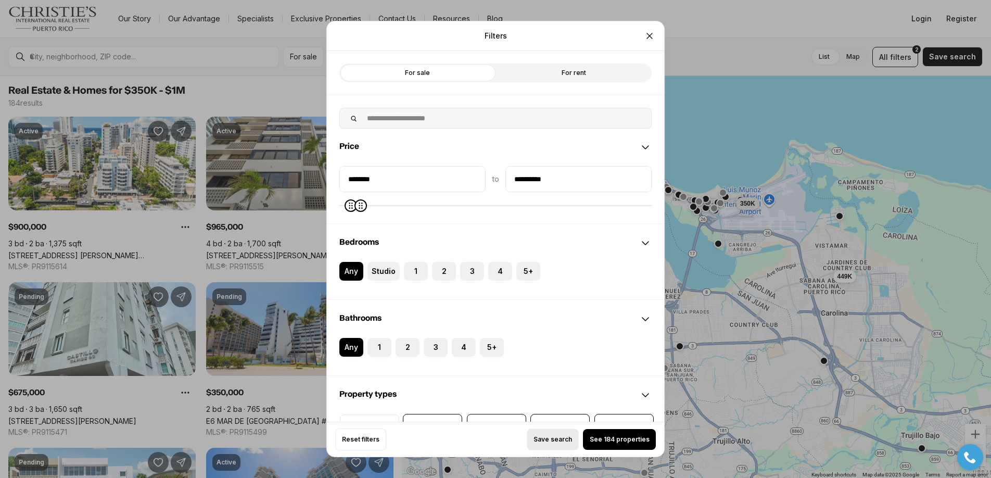
click at [548, 439] on span "Save search" at bounding box center [552, 439] width 39 height 8
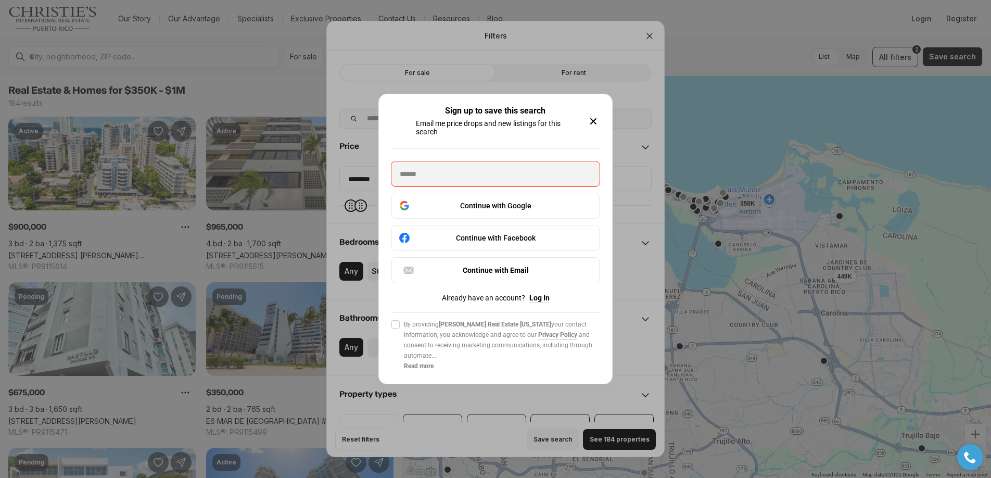
click at [590, 116] on icon "button" at bounding box center [593, 121] width 12 height 12
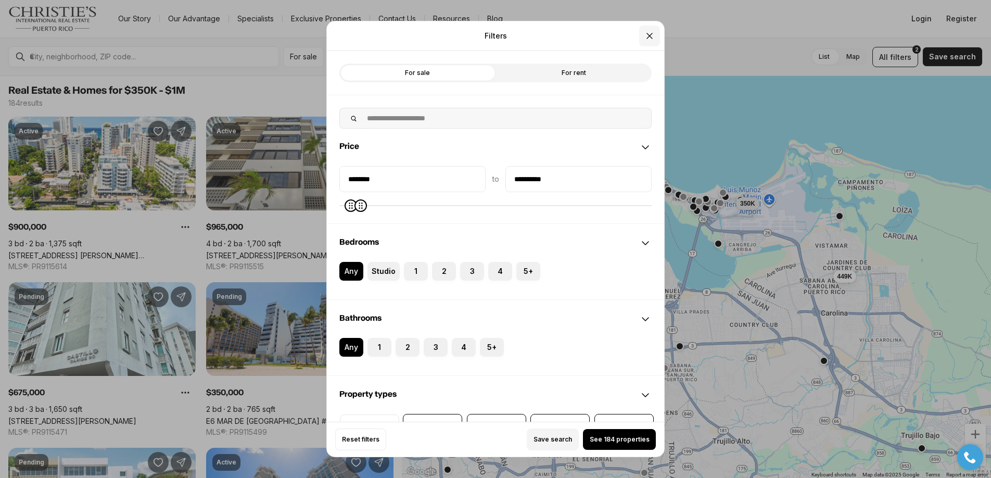
click at [649, 36] on icon "Close" at bounding box center [649, 35] width 5 height 5
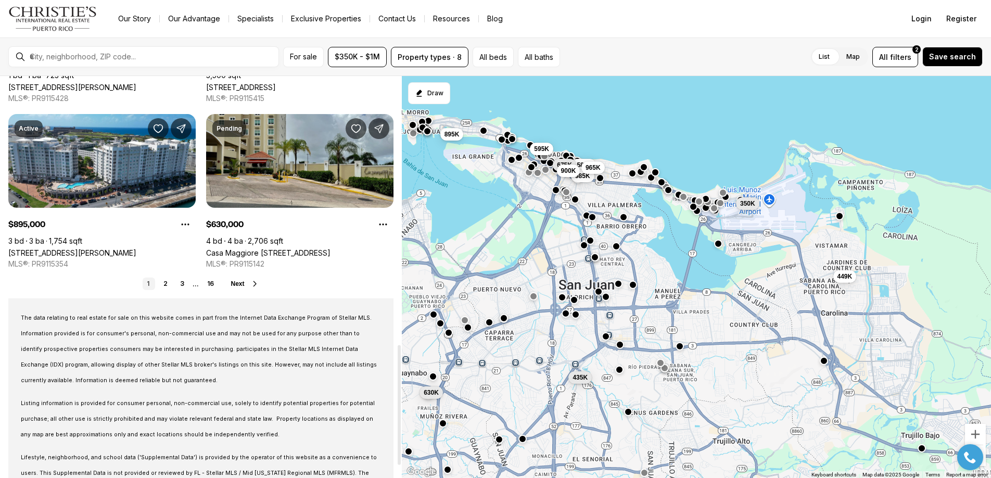
scroll to position [756, 0]
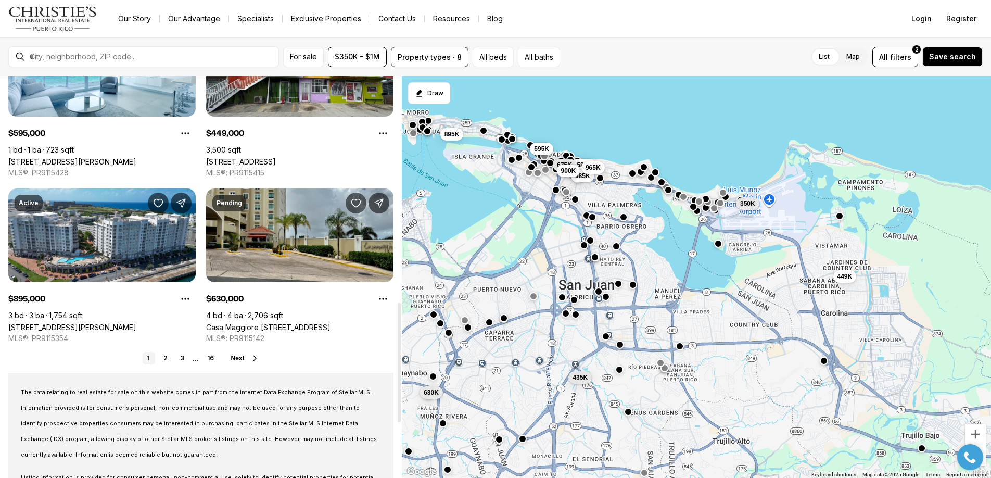
click at [243, 358] on span "Next" at bounding box center [238, 357] width 14 height 7
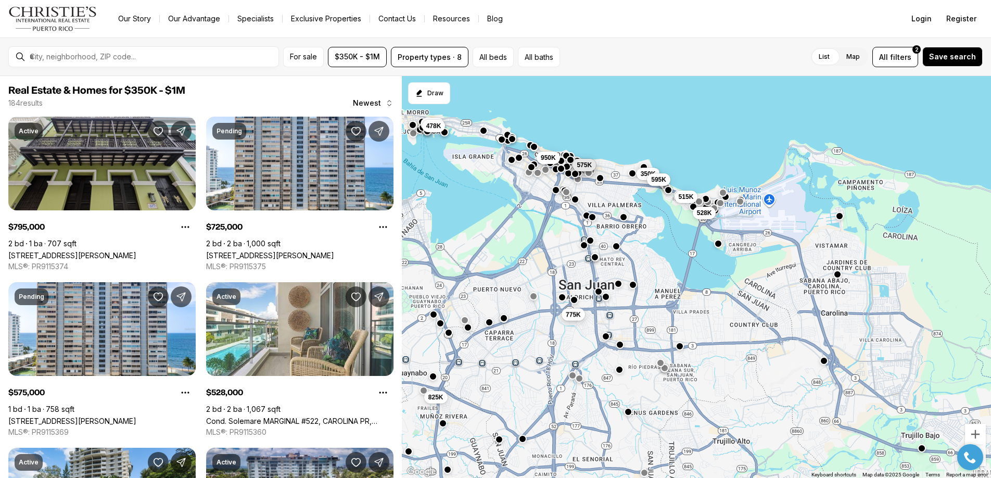
click at [575, 312] on span "775K" at bounding box center [573, 314] width 15 height 8
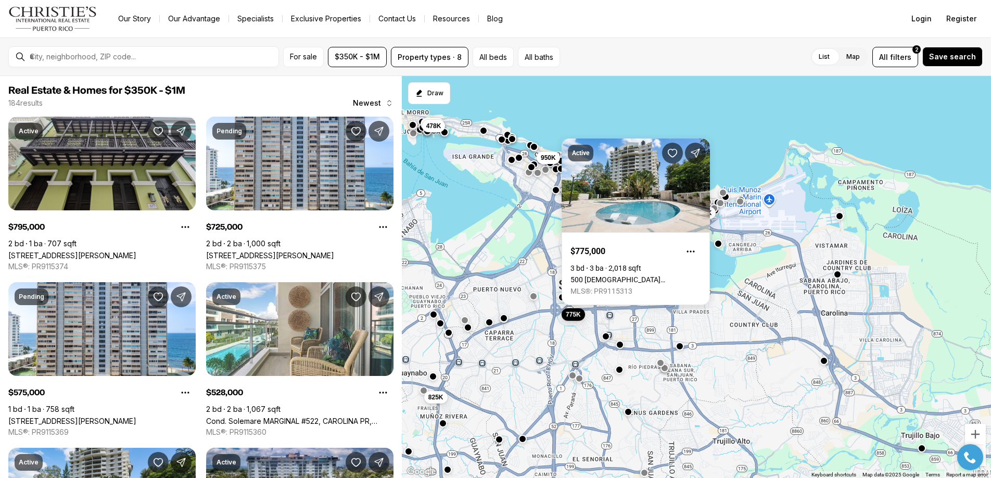
click at [531, 284] on div "775K 528K 515K 725K 575K 350K 595K 825K 795K 478K 950K" at bounding box center [696, 277] width 589 height 402
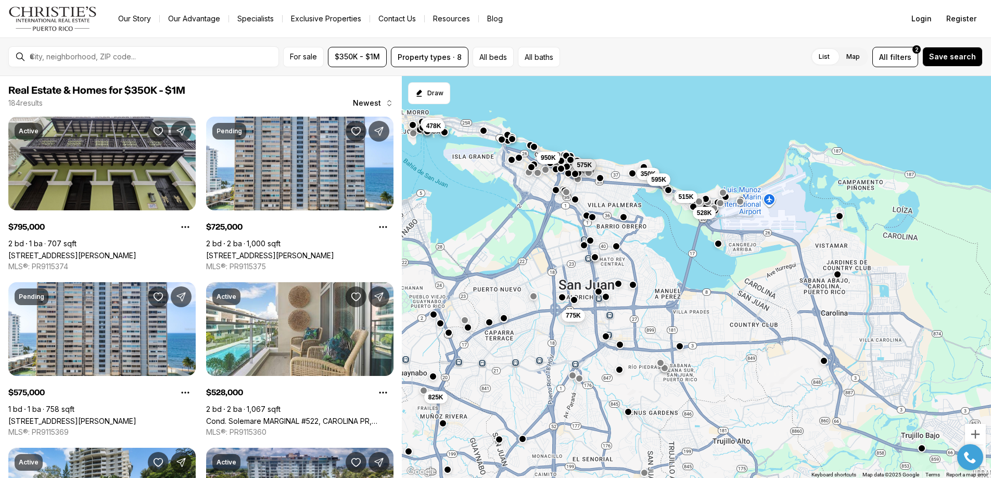
click at [524, 271] on div "775K 528K 515K 725K 575K 350K 595K 825K 795K 478K 950K" at bounding box center [696, 277] width 589 height 402
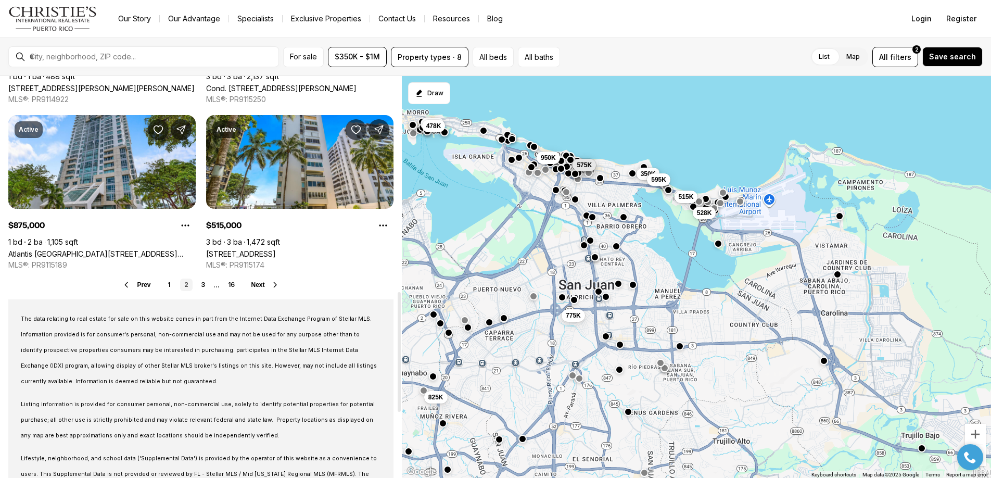
scroll to position [938, 0]
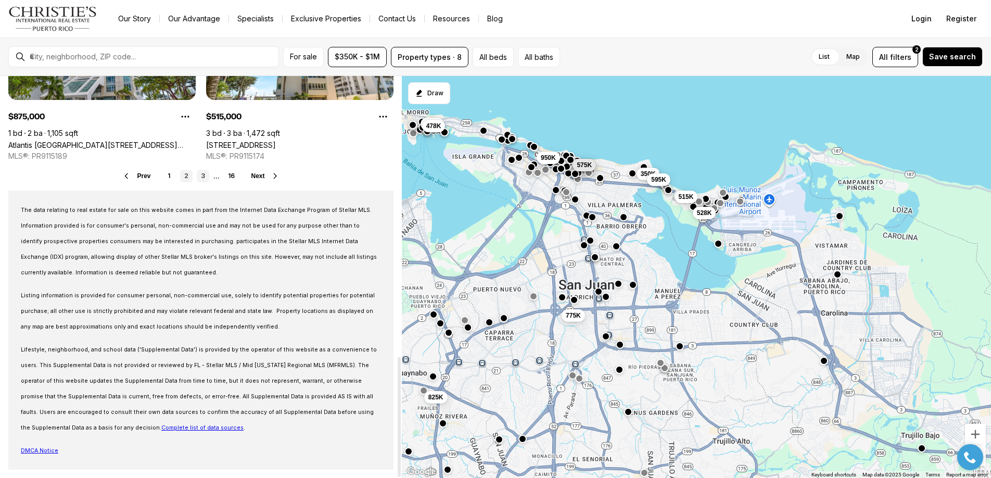
click at [204, 173] on link "3" at bounding box center [203, 176] width 12 height 12
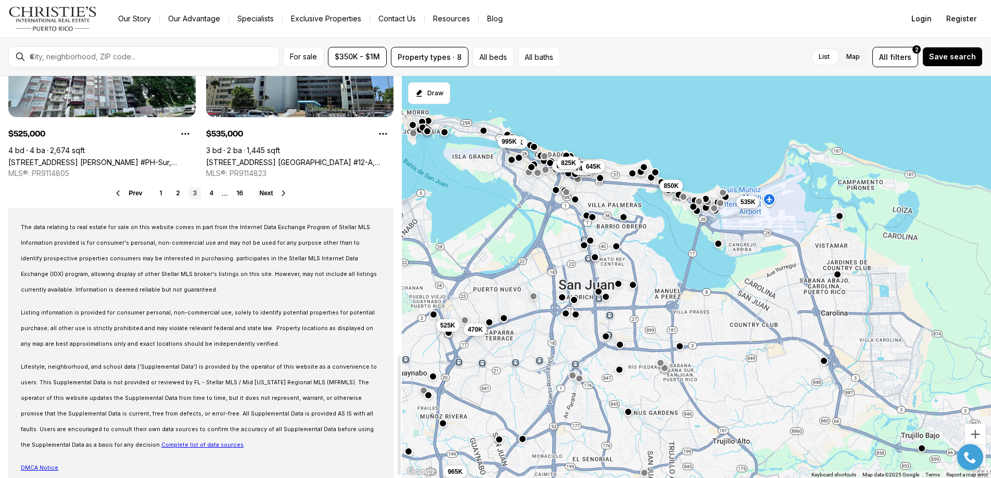
scroll to position [938, 0]
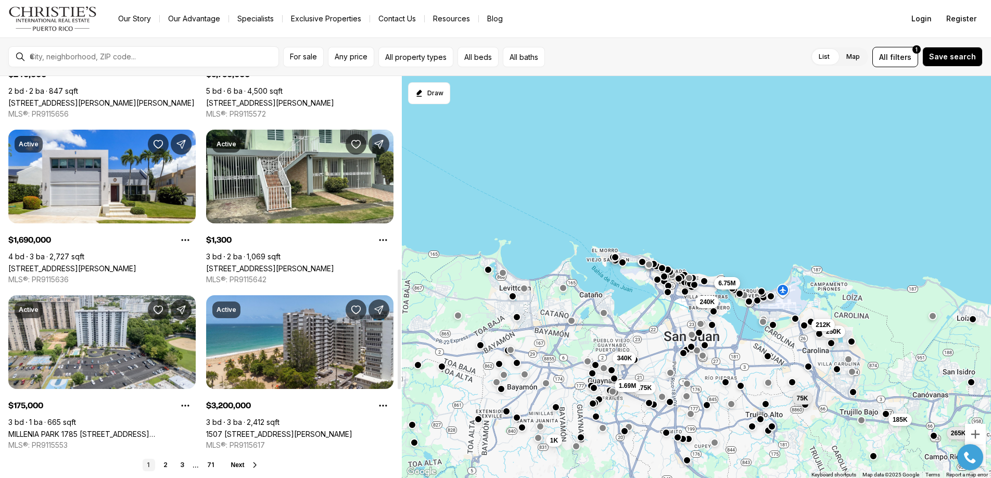
scroll to position [644, 0]
